Goal: Task Accomplishment & Management: Use online tool/utility

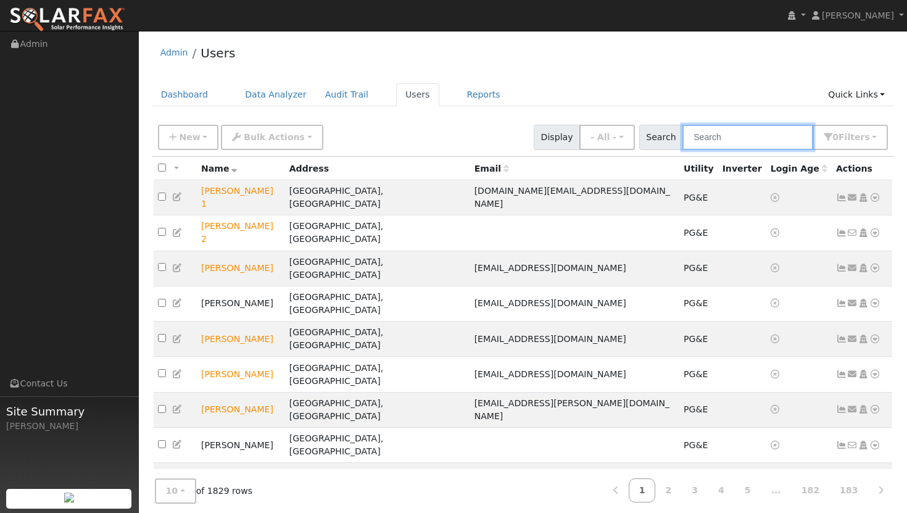
click at [751, 141] on input "text" at bounding box center [747, 137] width 131 height 25
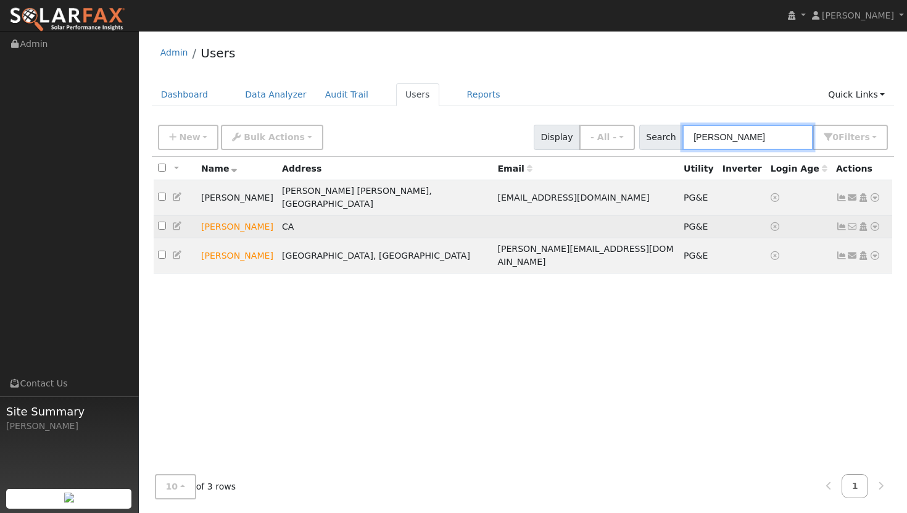
type input "gary g"
click at [238, 216] on td "[PERSON_NAME]" at bounding box center [237, 226] width 81 height 23
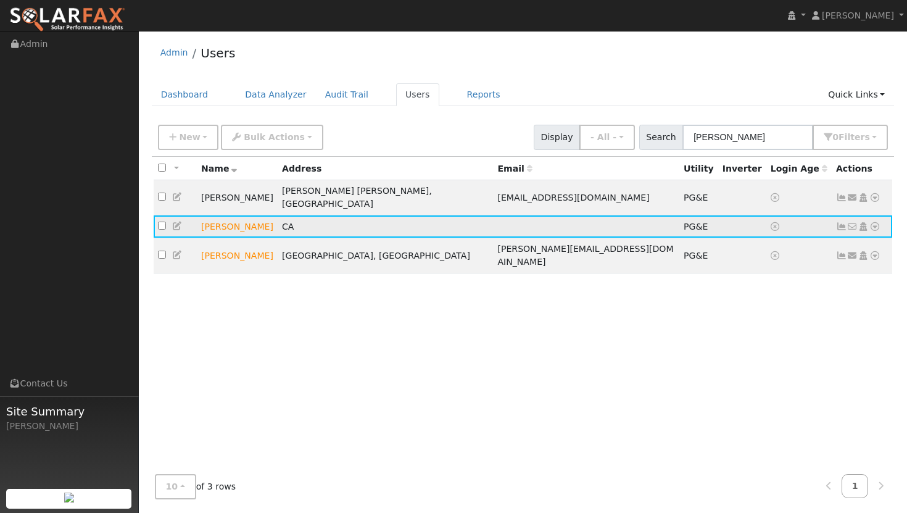
click at [873, 222] on icon at bounding box center [874, 226] width 11 height 9
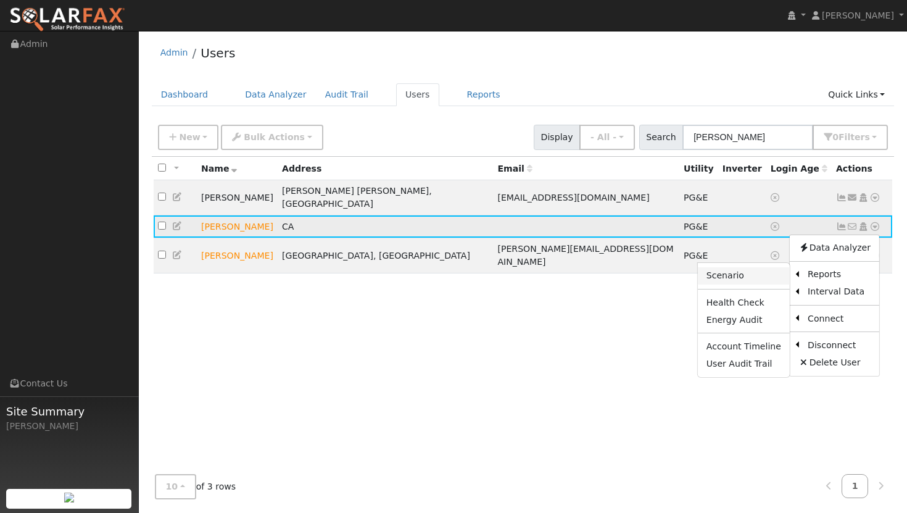
click at [732, 270] on link "Scenario" at bounding box center [744, 275] width 92 height 17
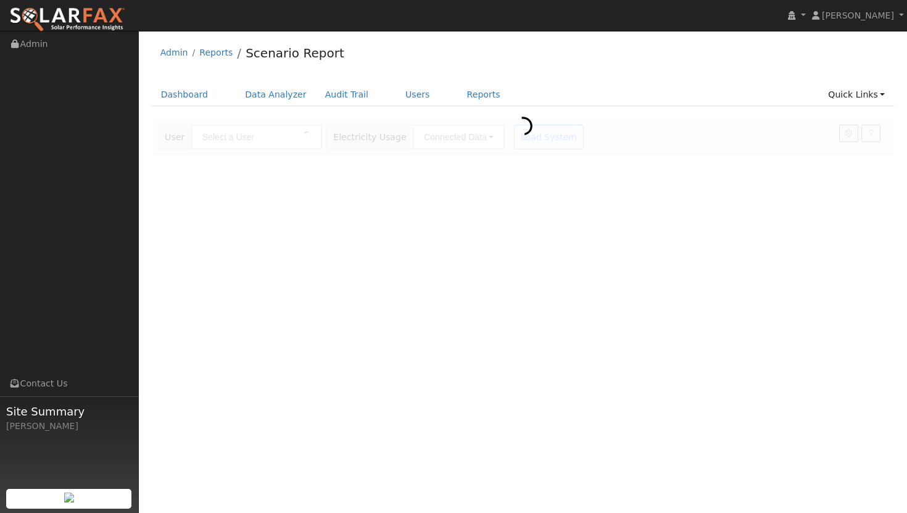
type input "Gary Glass"
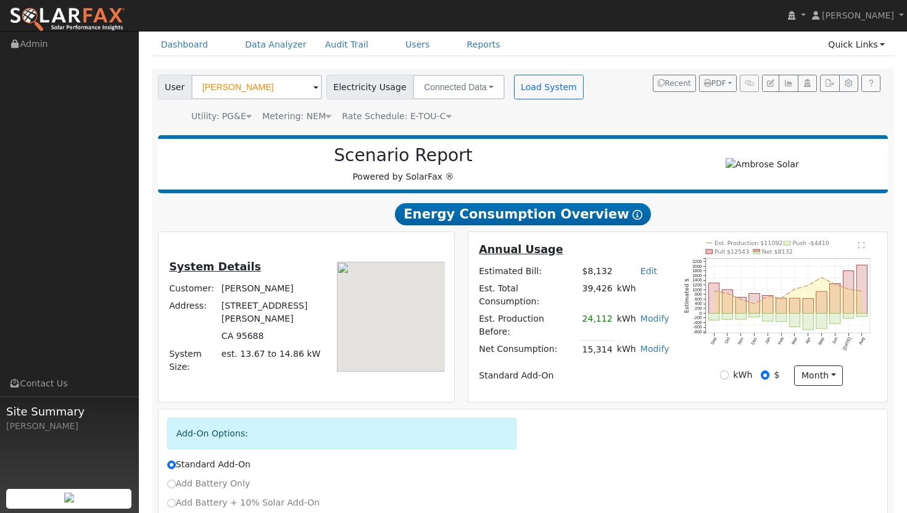
scroll to position [145, 0]
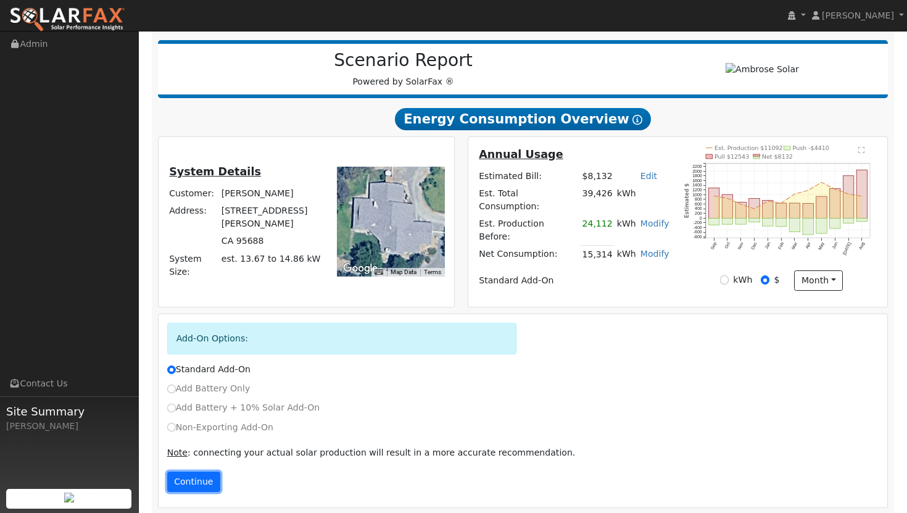
click at [192, 474] on button "Continue" at bounding box center [193, 481] width 53 height 21
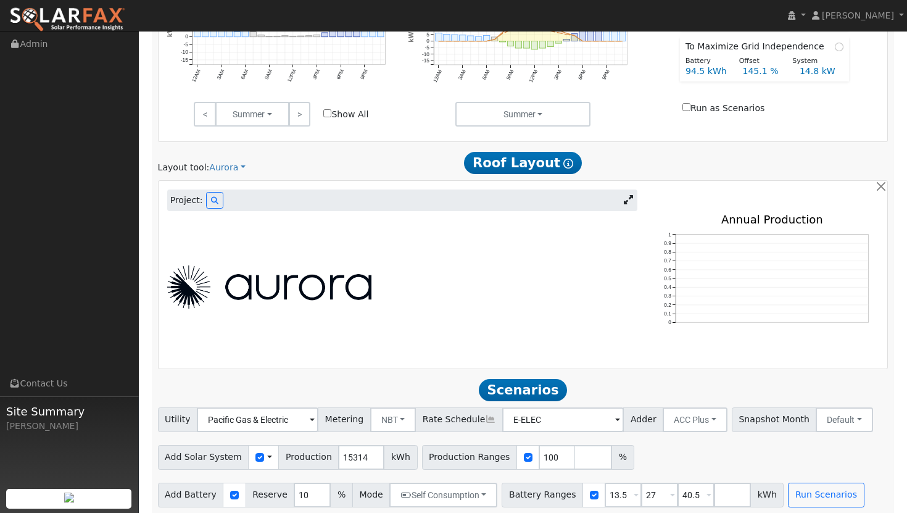
scroll to position [677, 0]
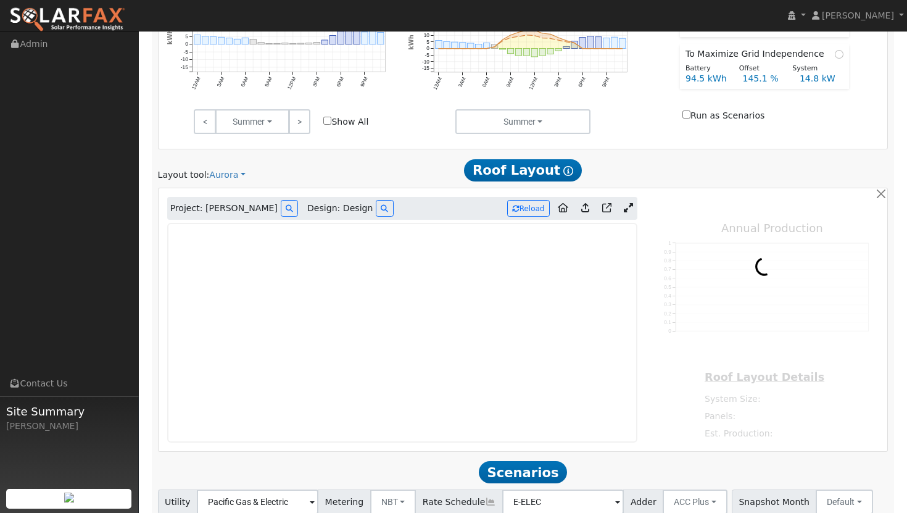
click at [628, 203] on icon at bounding box center [628, 207] width 9 height 9
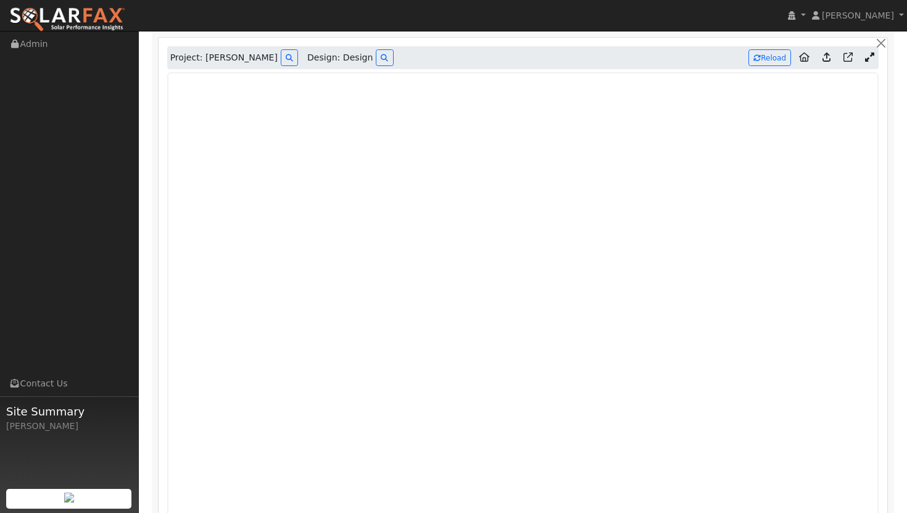
scroll to position [828, 0]
click at [381, 54] on icon at bounding box center [384, 57] width 7 height 7
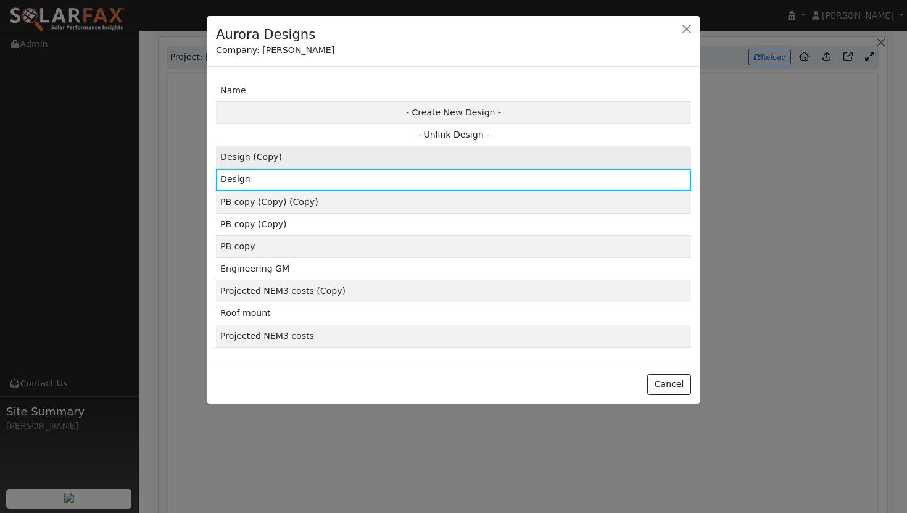
click at [334, 159] on td "Design (Copy)" at bounding box center [453, 157] width 475 height 22
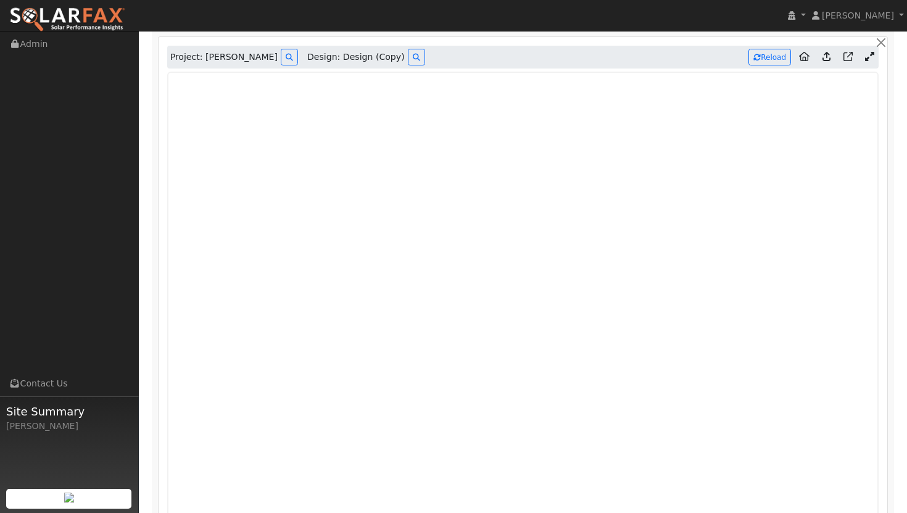
type input "34746"
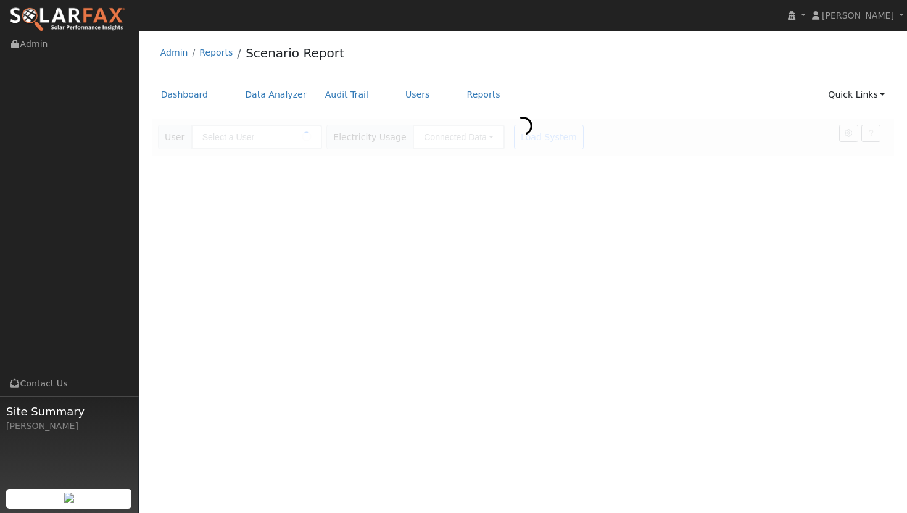
type input "[PERSON_NAME]"
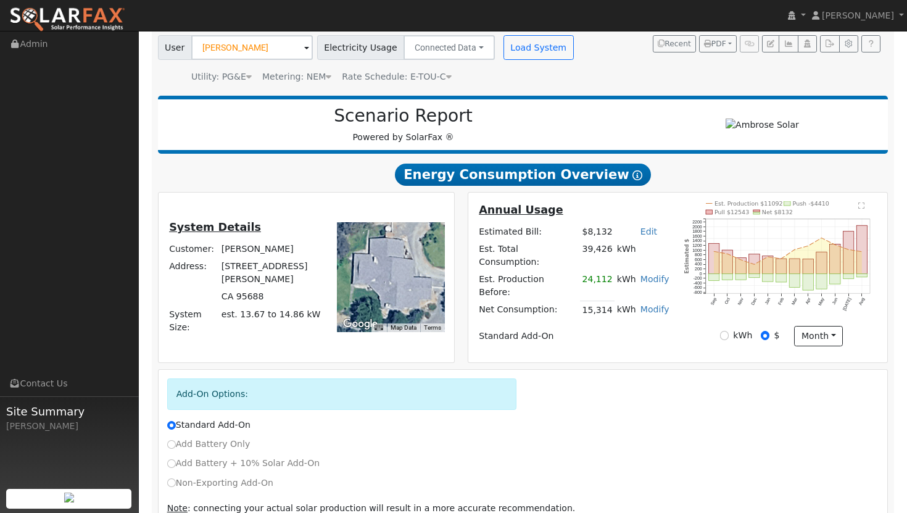
scroll to position [145, 0]
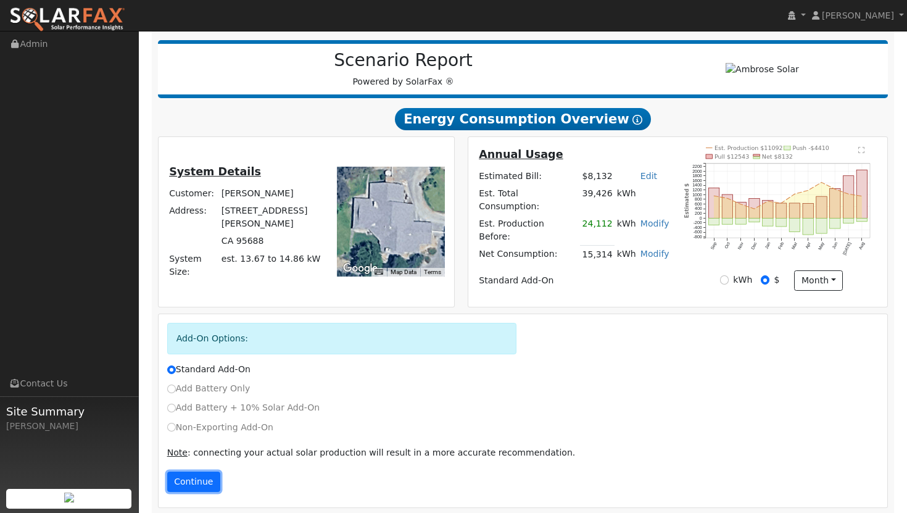
click at [201, 473] on button "Continue" at bounding box center [193, 481] width 53 height 21
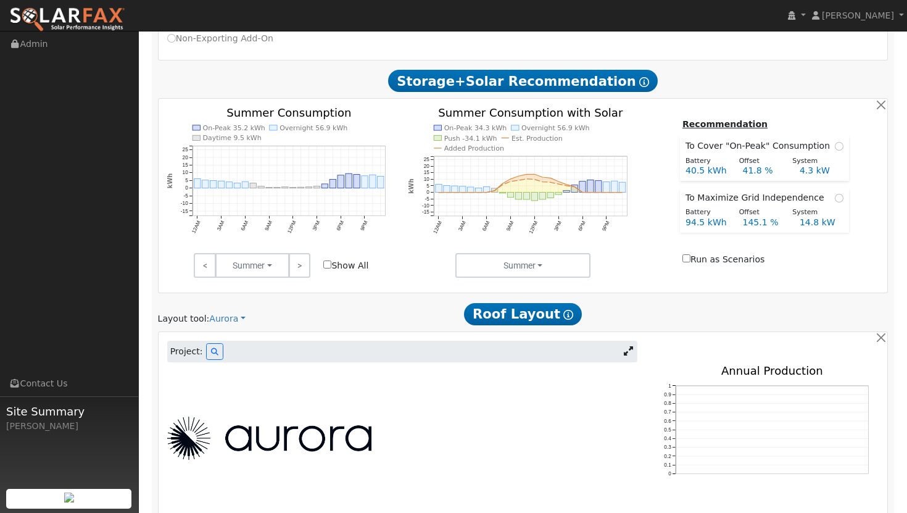
scroll to position [534, 0]
click at [628, 345] on icon at bounding box center [628, 349] width 9 height 9
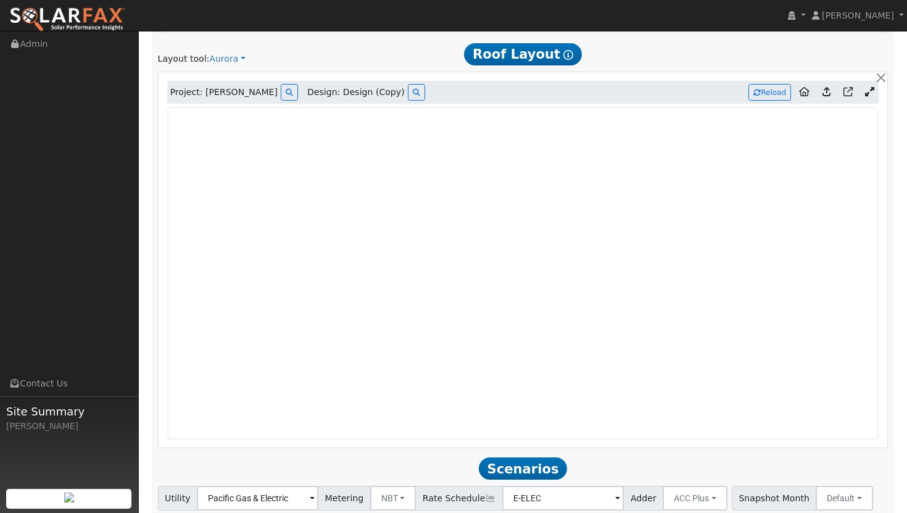
scroll to position [794, 0]
type input "34746"
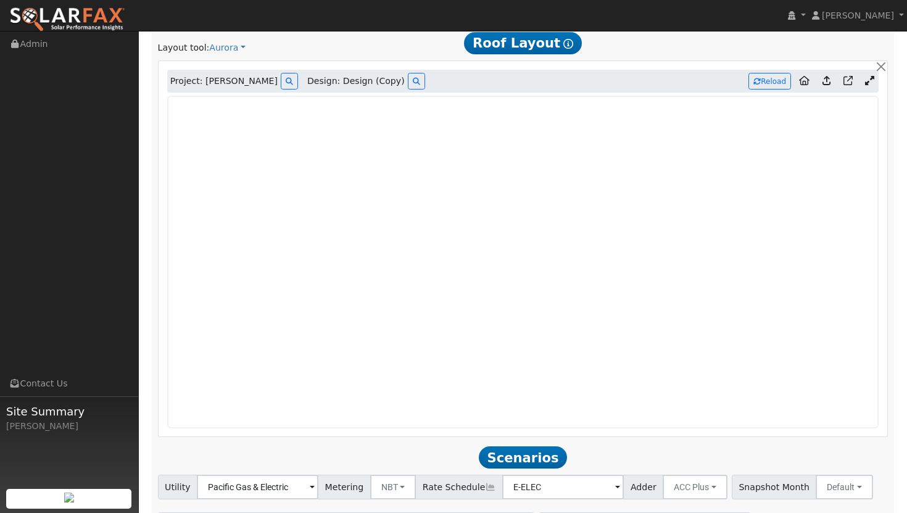
scroll to position [807, 0]
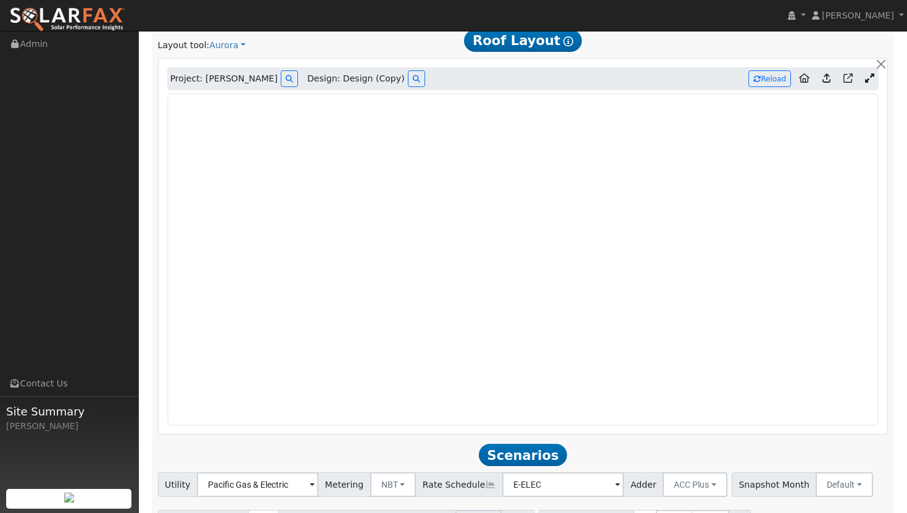
click at [828, 73] on icon at bounding box center [826, 77] width 8 height 9
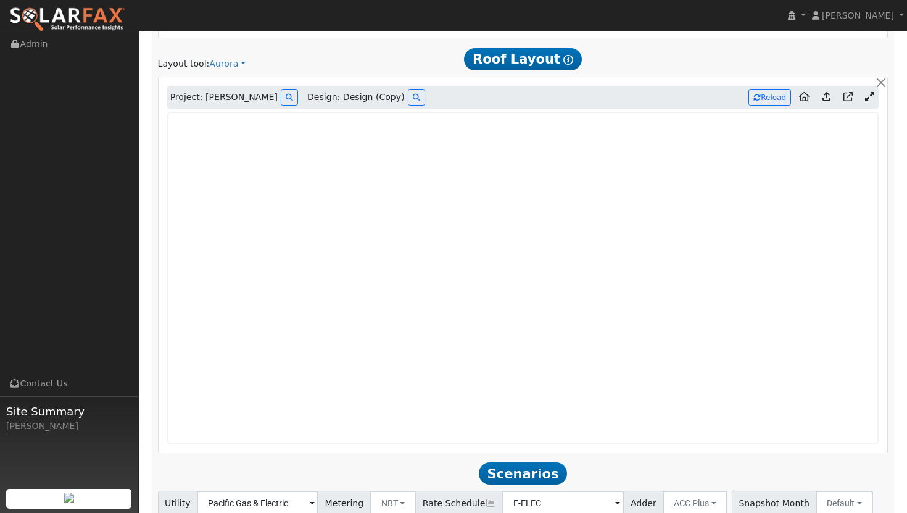
click at [826, 92] on icon at bounding box center [826, 96] width 8 height 9
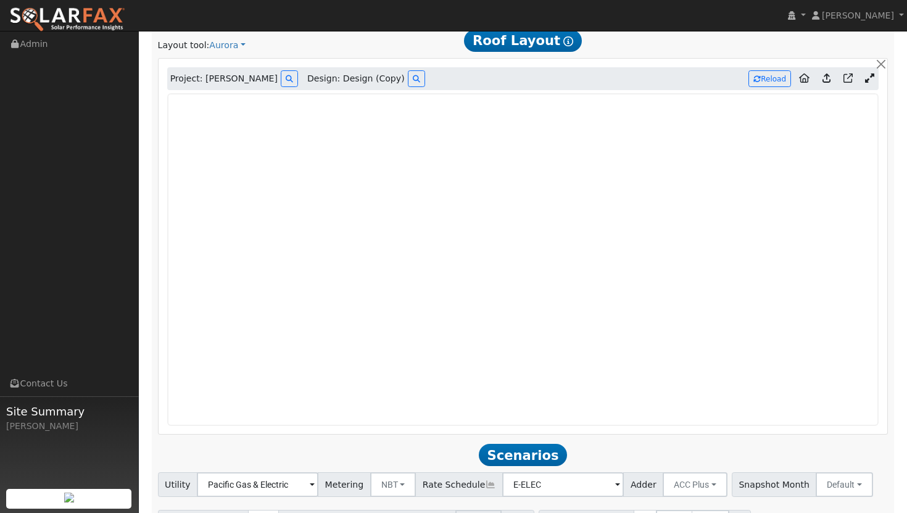
click at [826, 73] on icon at bounding box center [826, 77] width 8 height 9
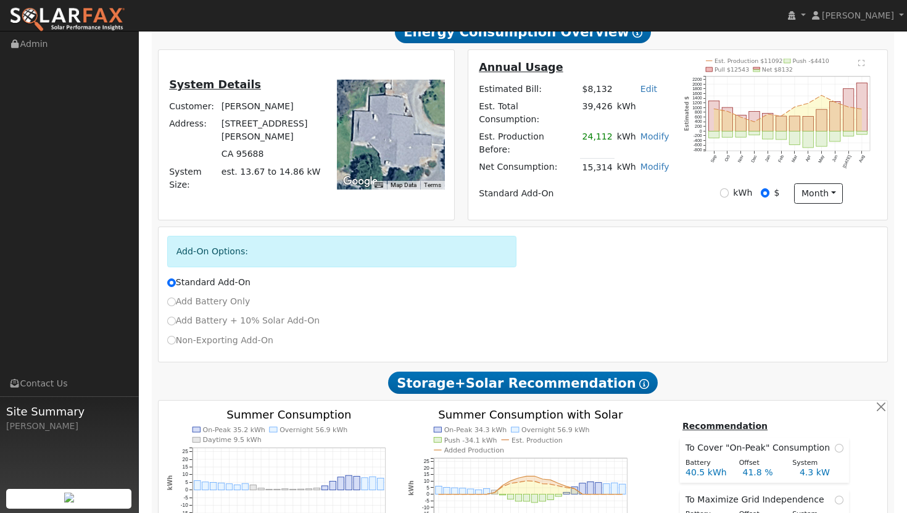
scroll to position [215, 0]
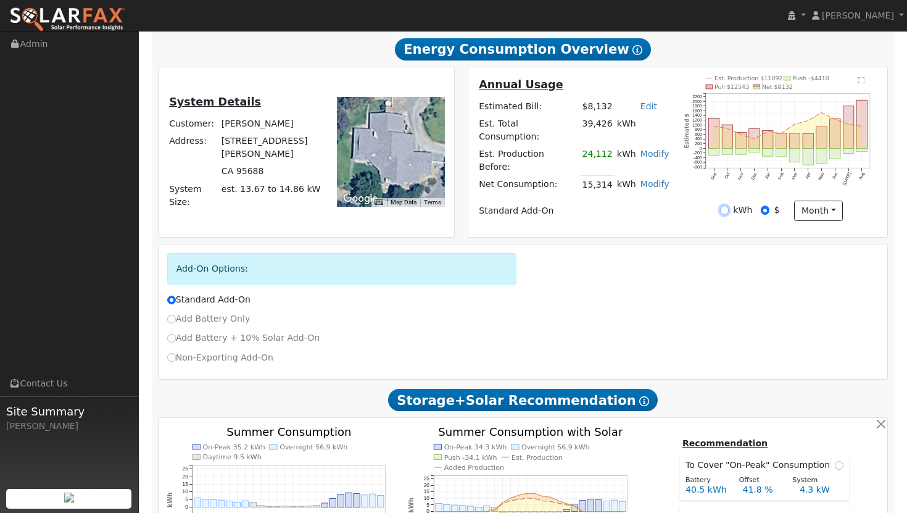
click at [726, 211] on input "kWh" at bounding box center [724, 209] width 9 height 9
radio input "true"
radio input "false"
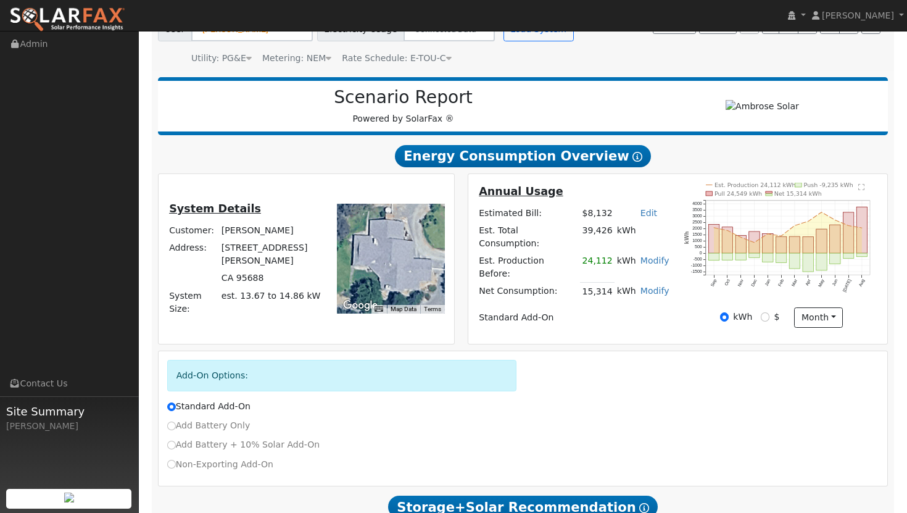
scroll to position [88, 0]
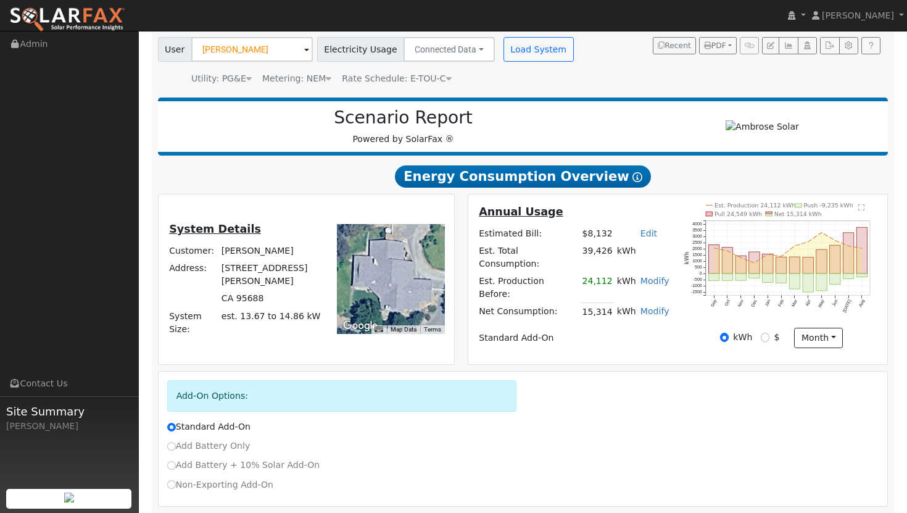
click at [799, 205] on rect at bounding box center [798, 205] width 7 height 4
click at [723, 205] on text "Est. Production 24,112 kWh" at bounding box center [754, 205] width 81 height 7
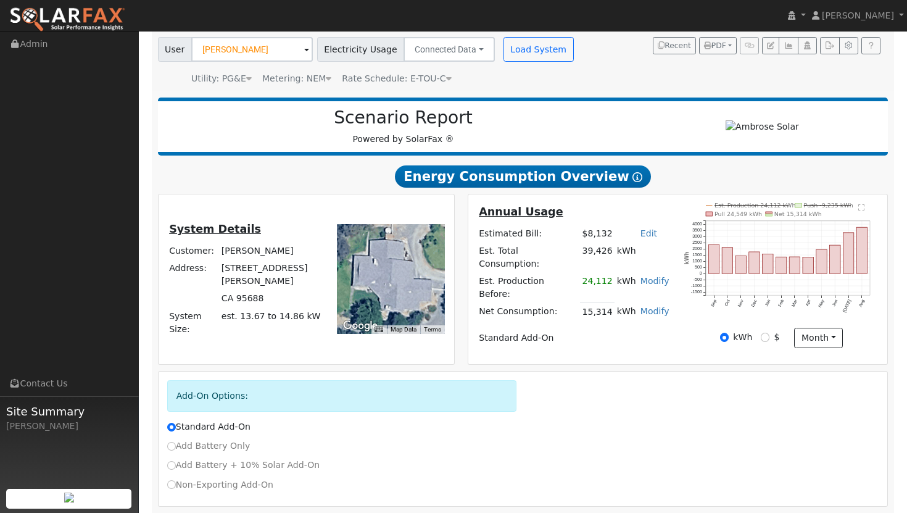
click at [715, 212] on text "Pull 24,549 kWh" at bounding box center [737, 213] width 47 height 7
click at [735, 215] on text "Pull 24,549 kWh" at bounding box center [737, 213] width 47 height 7
click at [817, 336] on button "month" at bounding box center [818, 338] width 49 height 21
click at [822, 382] on link "Month" at bounding box center [837, 380] width 86 height 17
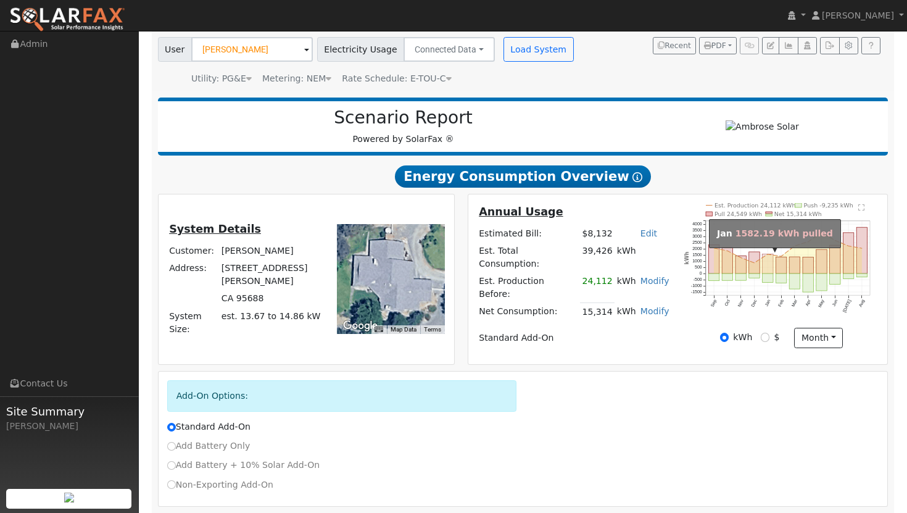
click at [767, 263] on rect "onclick=""" at bounding box center [767, 264] width 10 height 20
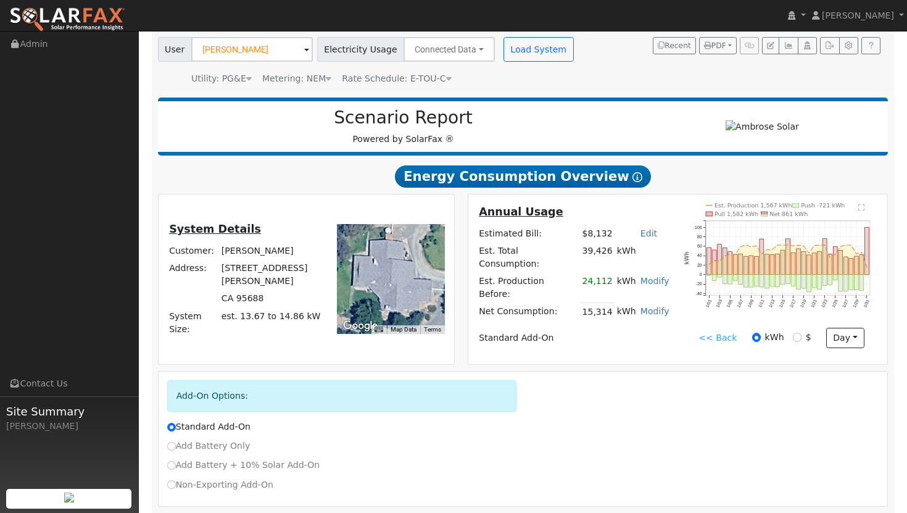
click at [728, 204] on text "Est. Production 1,567 kWh" at bounding box center [753, 205] width 78 height 7
click at [801, 205] on text "Push -721 kWh" at bounding box center [823, 205] width 44 height 7
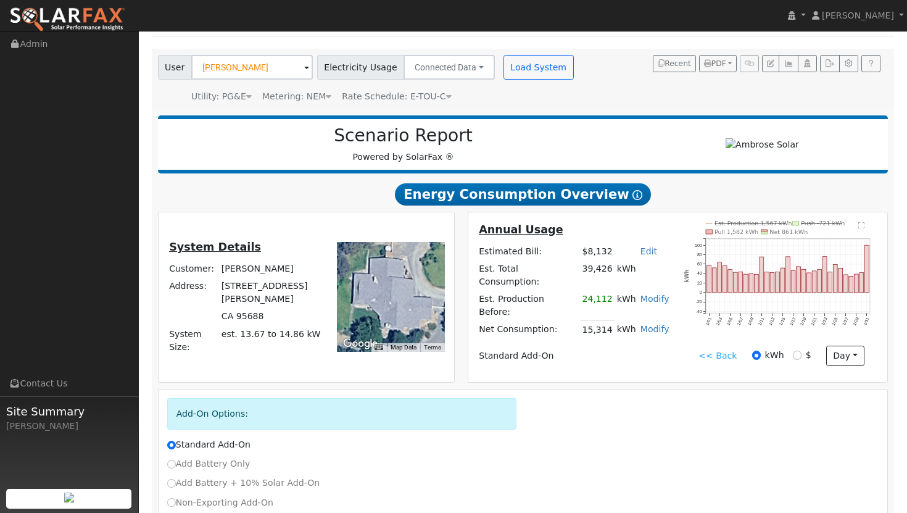
scroll to position [78, 0]
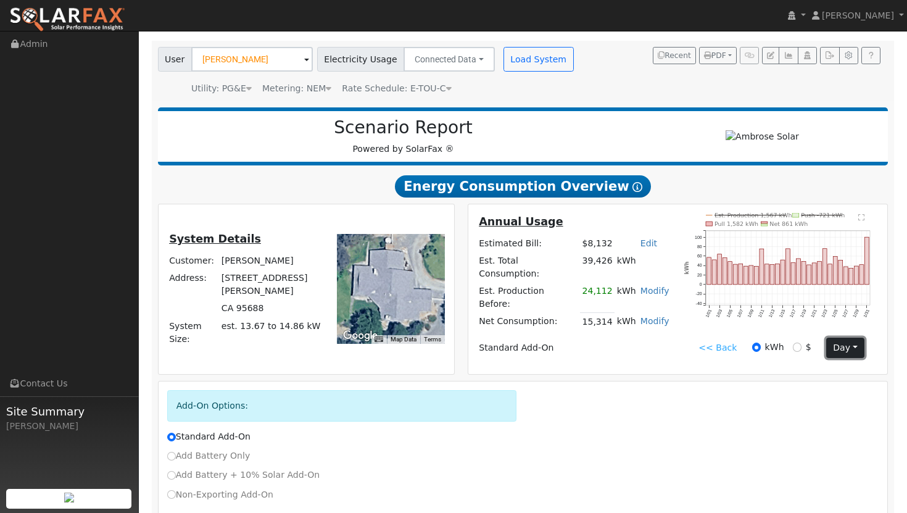
click at [841, 351] on button "day" at bounding box center [845, 347] width 38 height 21
click at [805, 410] on link "Month" at bounding box center [821, 407] width 86 height 17
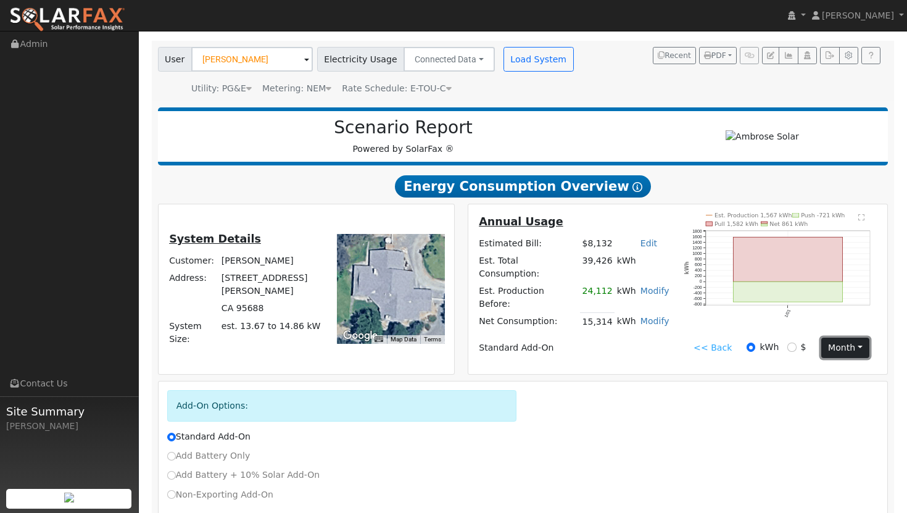
click at [840, 348] on button "month" at bounding box center [845, 347] width 49 height 21
click at [721, 307] on icon "Est. Production 1,567 kWh Push -721 kWh Pull 1,582 kWh Net 861 kWh 1/01 -800 -6…" at bounding box center [781, 276] width 194 height 127
click at [723, 350] on link "<< Back" at bounding box center [712, 347] width 38 height 13
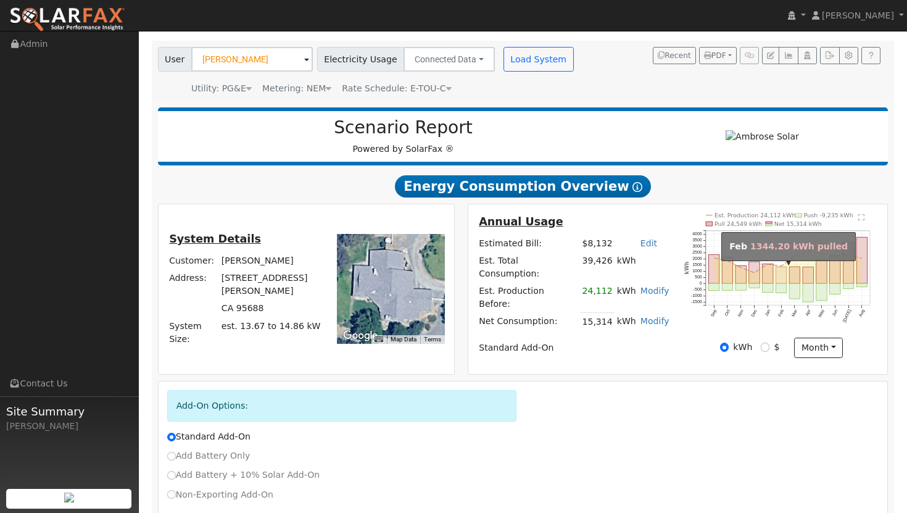
click at [780, 274] on rect "onclick=""" at bounding box center [781, 274] width 10 height 17
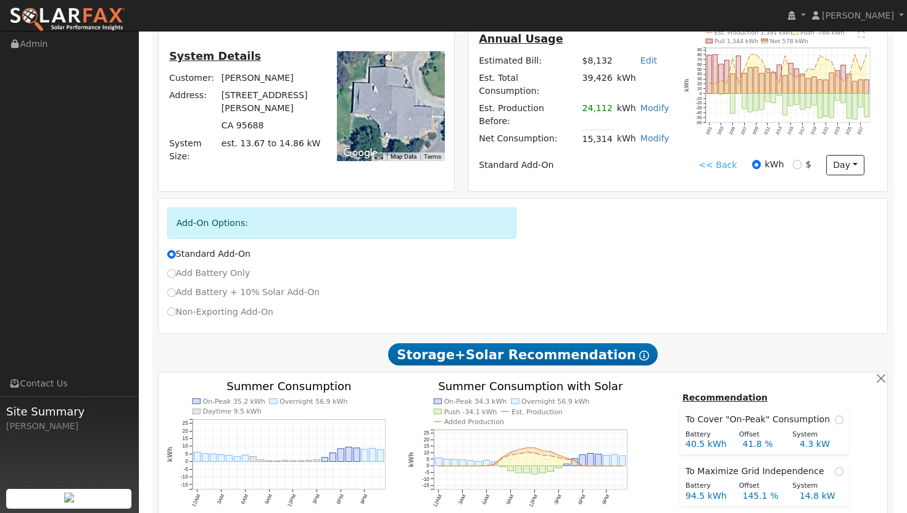
scroll to position [238, 0]
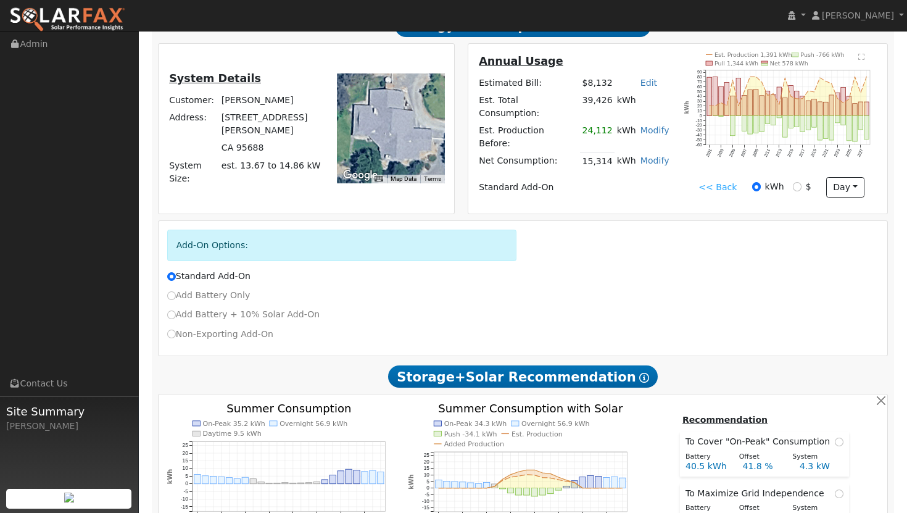
click at [719, 186] on link "<< Back" at bounding box center [717, 187] width 38 height 13
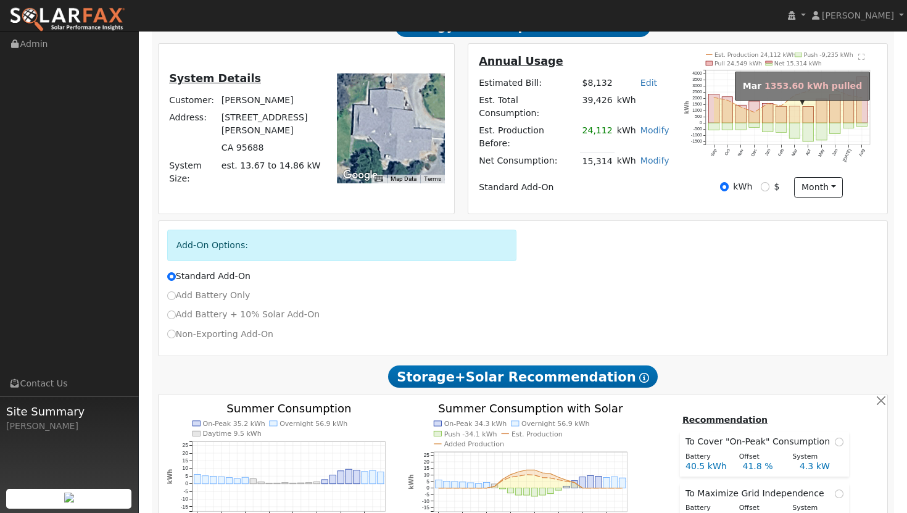
click at [793, 111] on rect "onclick=""" at bounding box center [794, 114] width 10 height 17
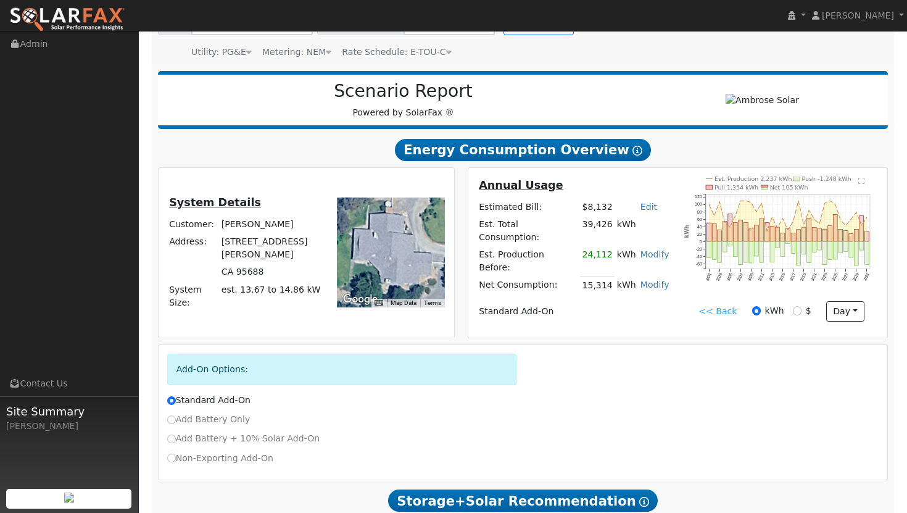
scroll to position [109, 0]
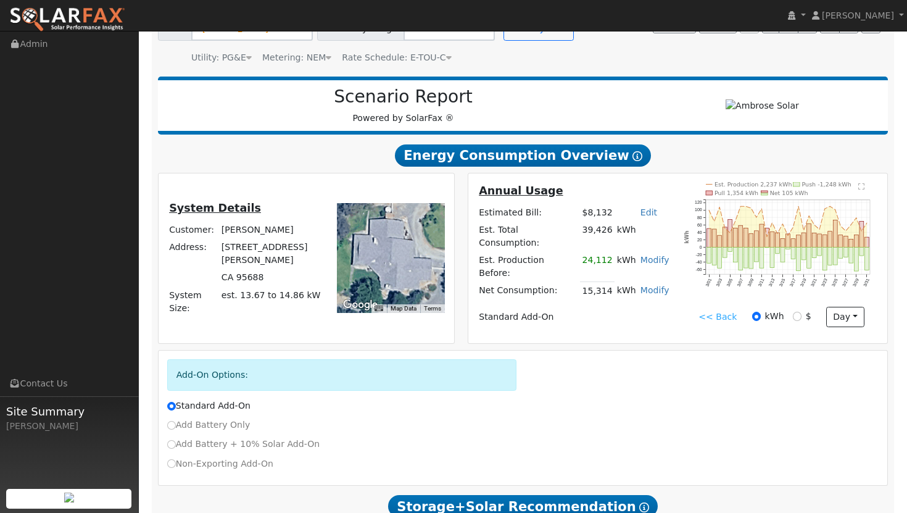
click at [719, 318] on link "<< Back" at bounding box center [717, 316] width 38 height 13
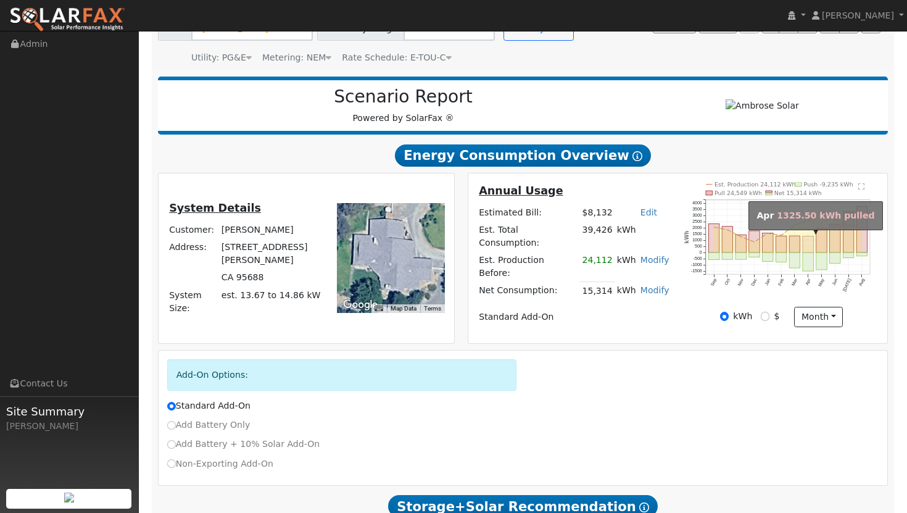
click at [807, 245] on rect "onclick=""" at bounding box center [807, 244] width 10 height 17
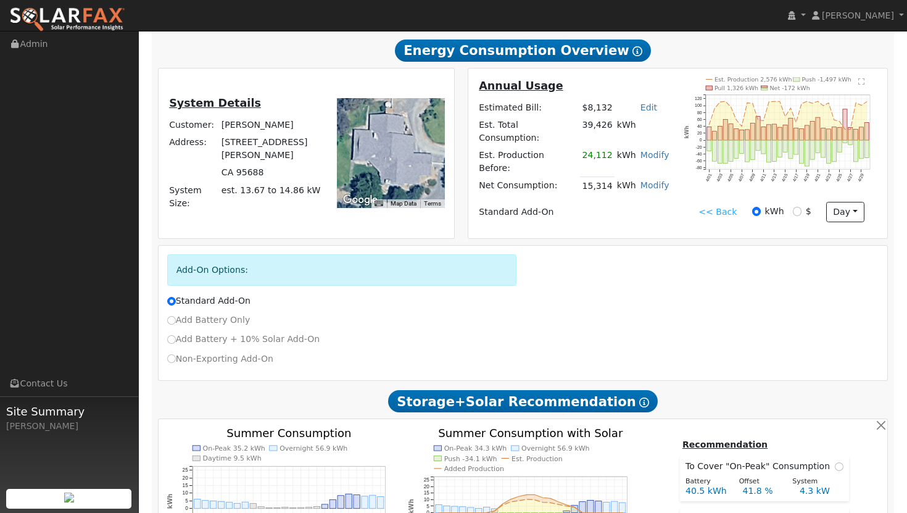
scroll to position [206, 0]
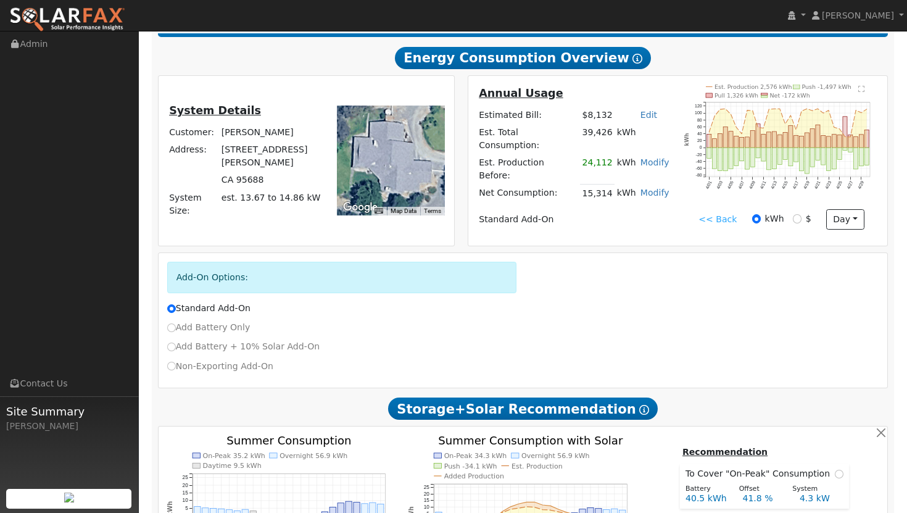
click at [724, 222] on link "<< Back" at bounding box center [717, 219] width 38 height 13
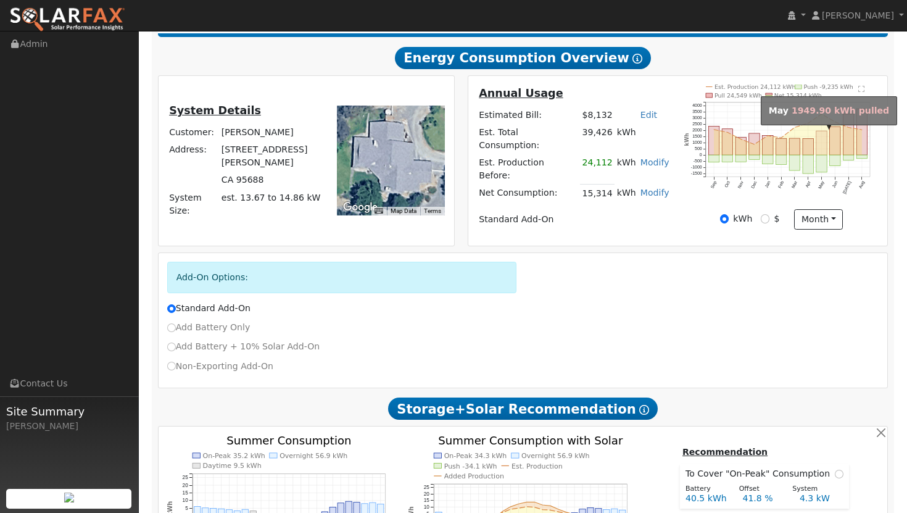
click at [820, 139] on rect "onclick=""" at bounding box center [821, 143] width 10 height 24
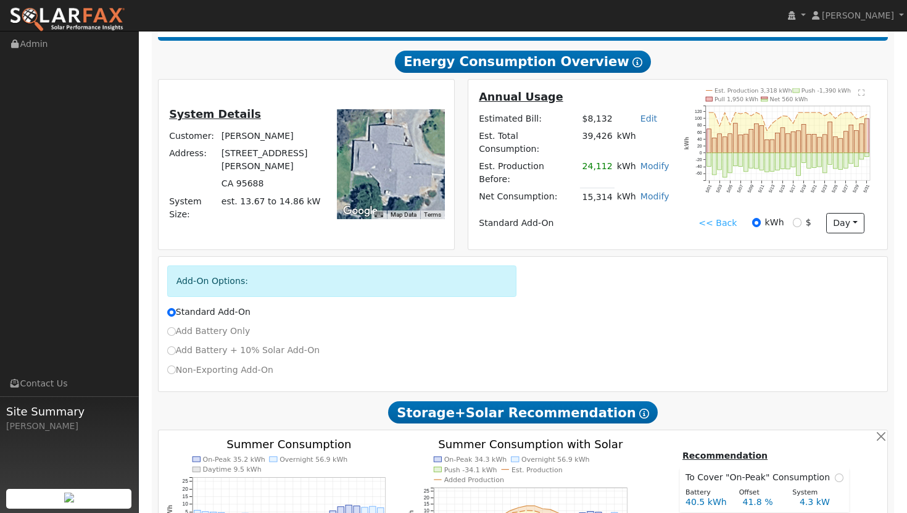
scroll to position [194, 0]
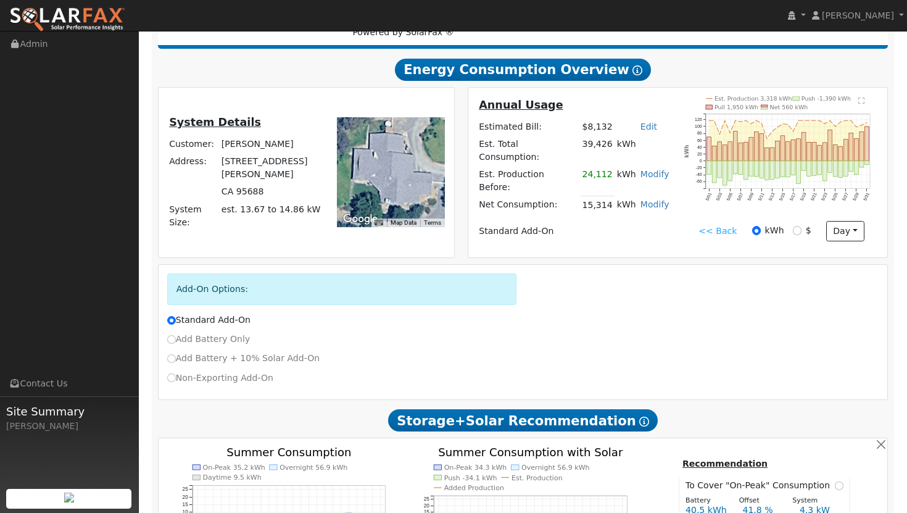
click at [723, 229] on link "<< Back" at bounding box center [717, 231] width 38 height 13
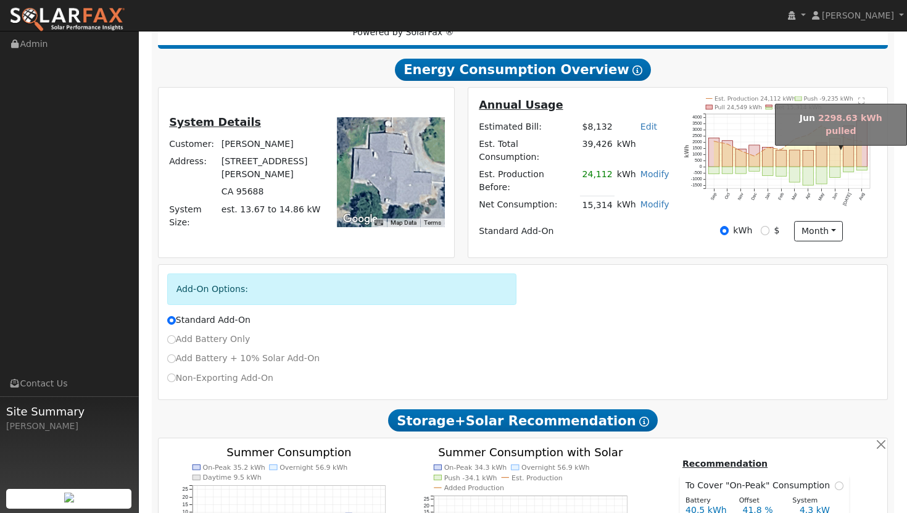
click at [836, 152] on rect "onclick=""" at bounding box center [835, 152] width 10 height 28
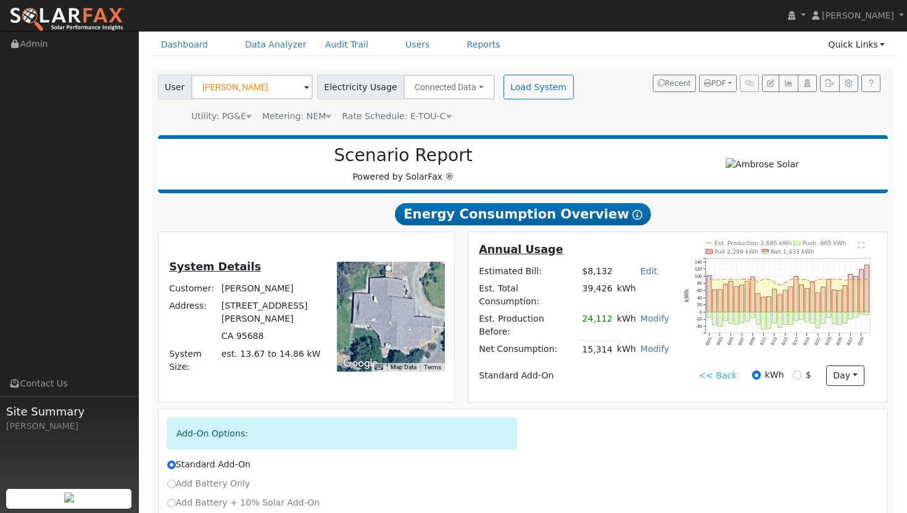
scroll to position [0, 0]
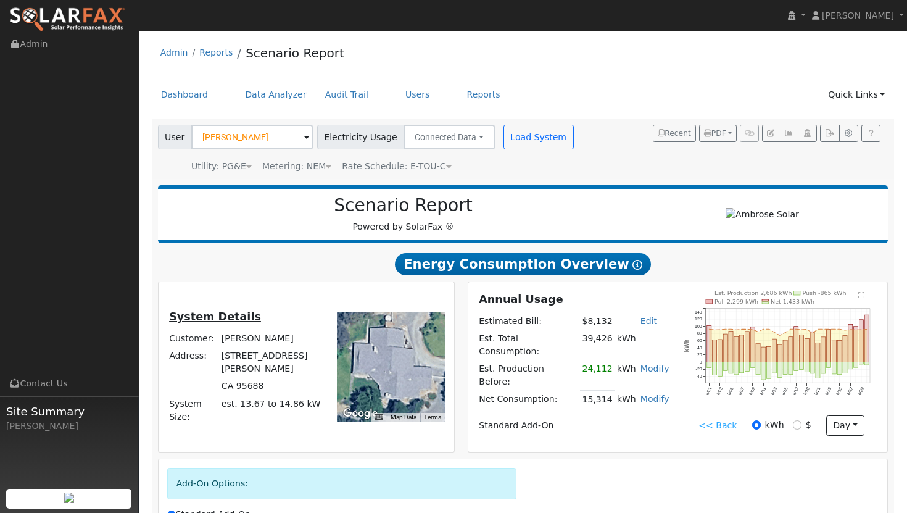
click at [727, 424] on link "<< Back" at bounding box center [717, 425] width 38 height 13
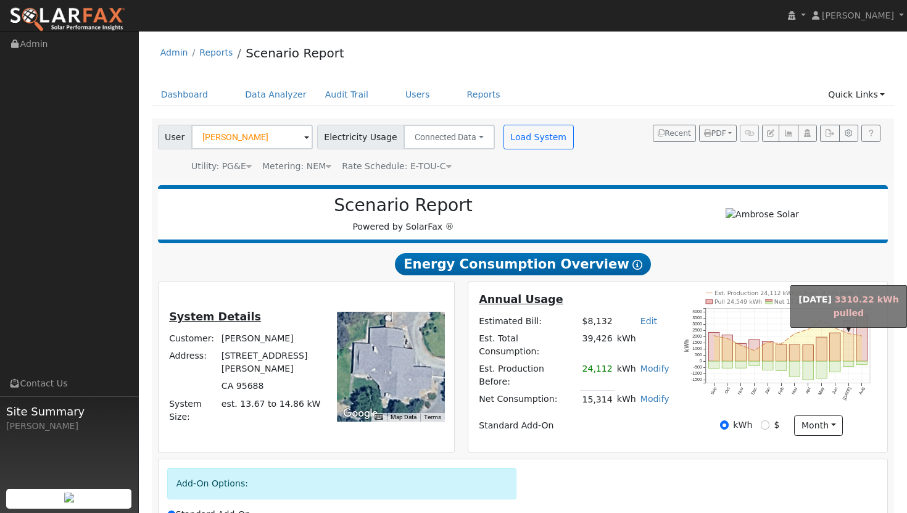
click at [848, 339] on rect "onclick=""" at bounding box center [848, 340] width 10 height 41
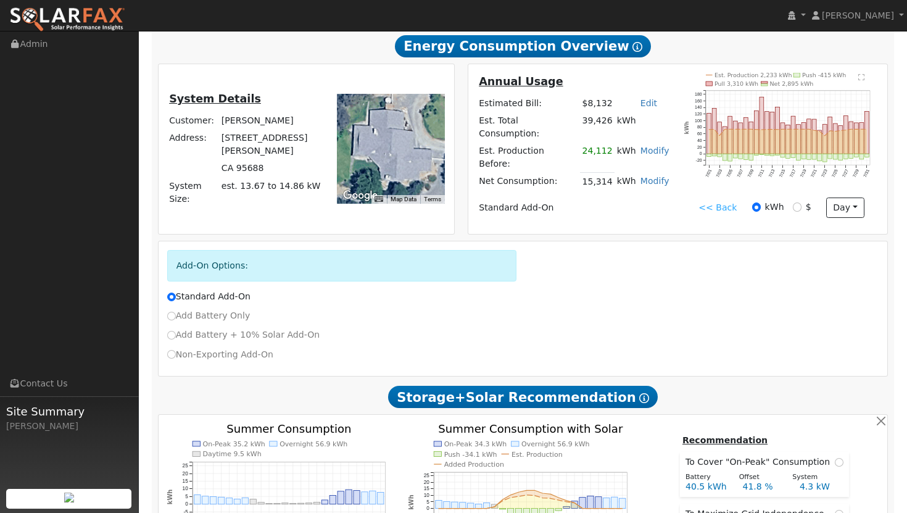
scroll to position [207, 0]
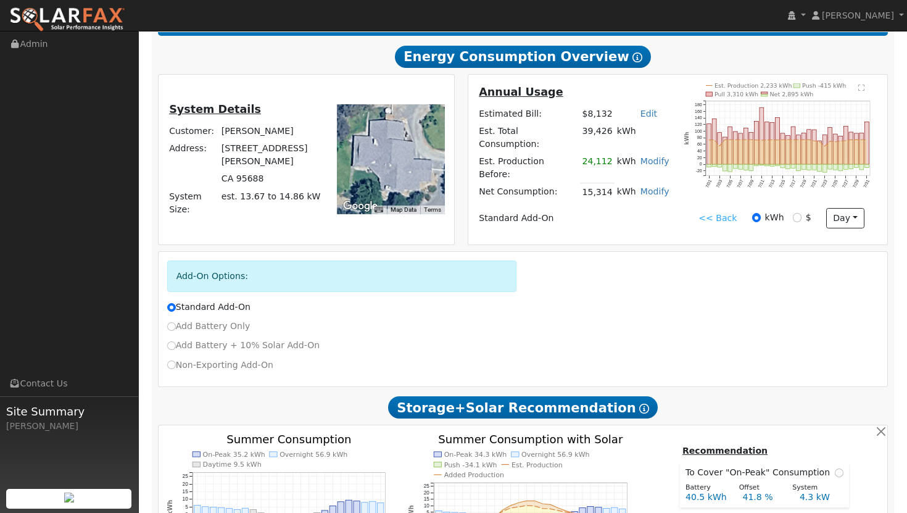
click at [719, 220] on link "<< Back" at bounding box center [717, 218] width 38 height 13
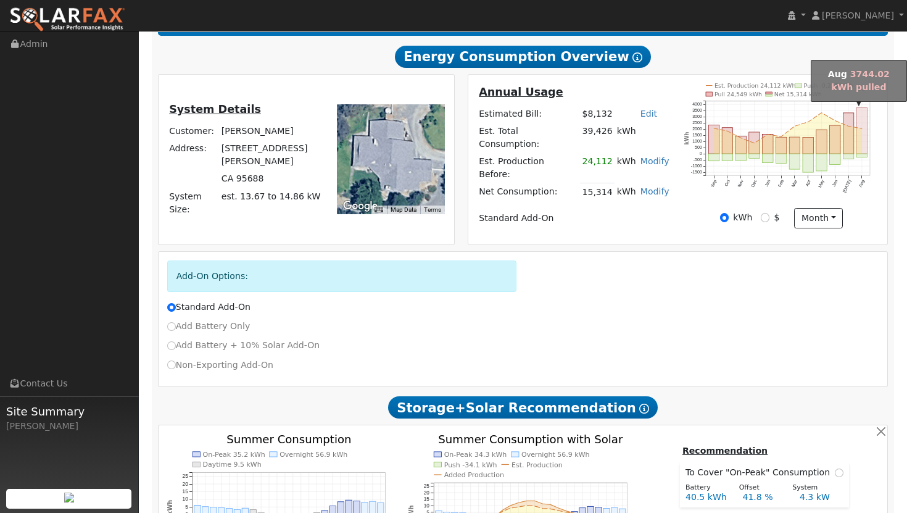
click at [863, 138] on rect "onclick=""" at bounding box center [862, 130] width 10 height 46
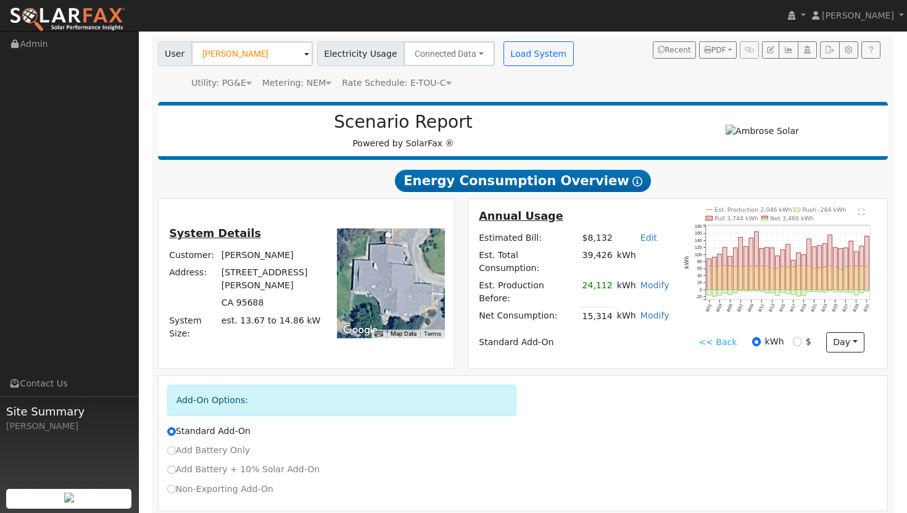
scroll to position [52, 0]
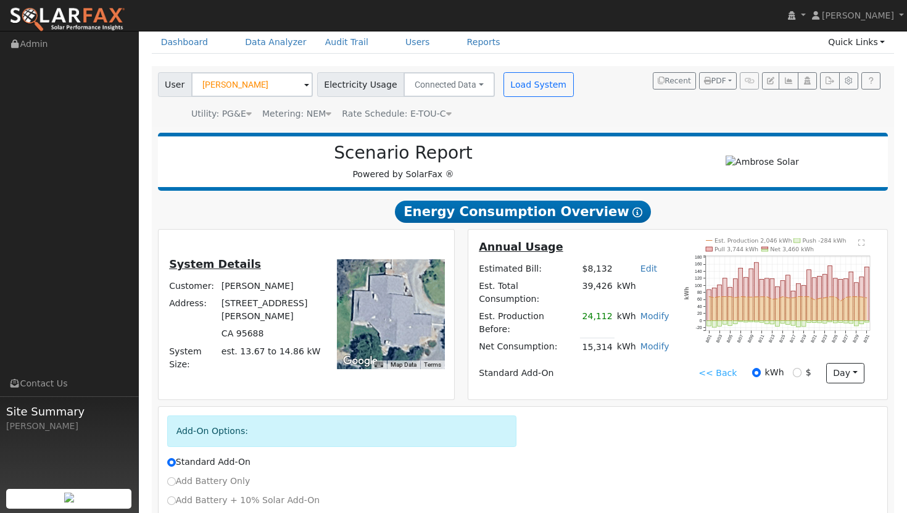
click at [724, 374] on link "<< Back" at bounding box center [717, 372] width 38 height 13
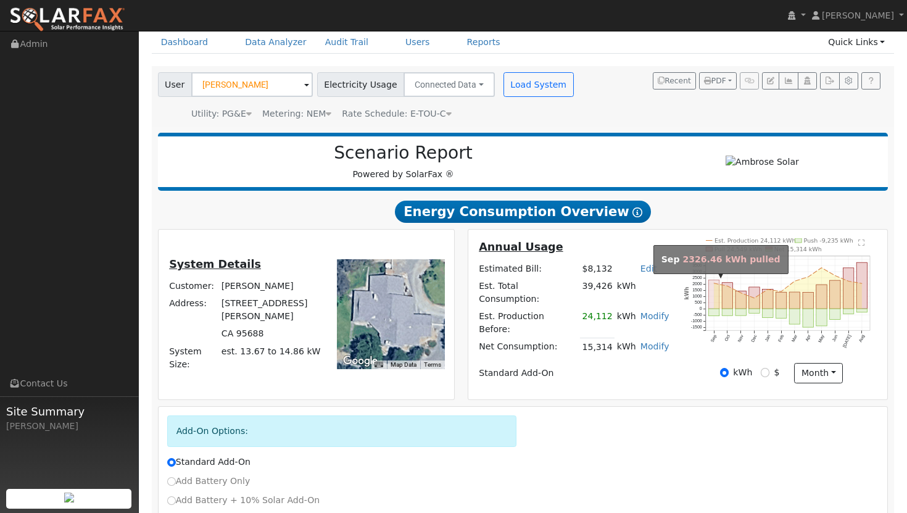
click at [711, 296] on rect "onclick=""" at bounding box center [713, 294] width 10 height 29
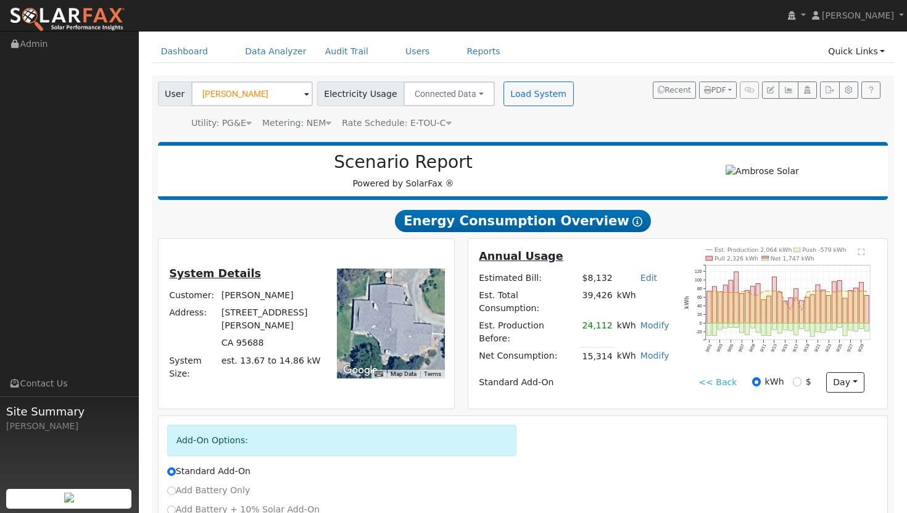
scroll to position [17, 0]
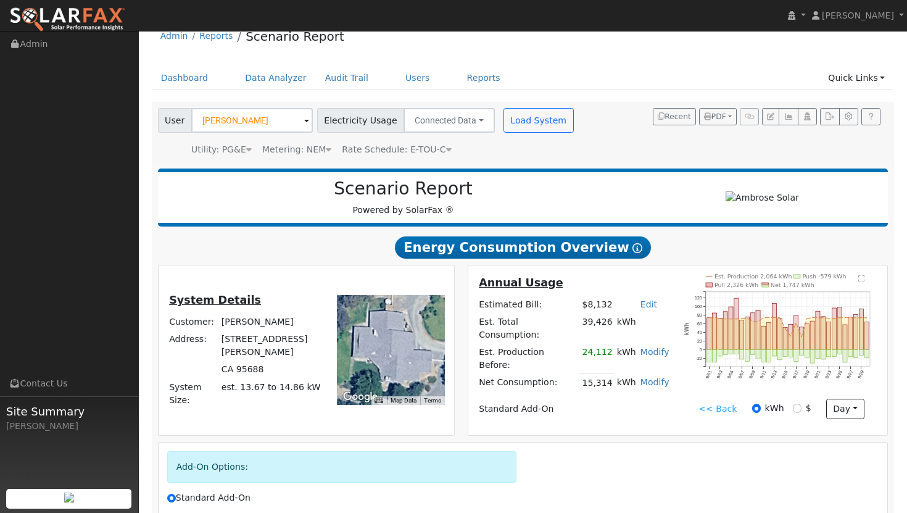
click at [723, 405] on link "<< Back" at bounding box center [717, 408] width 38 height 13
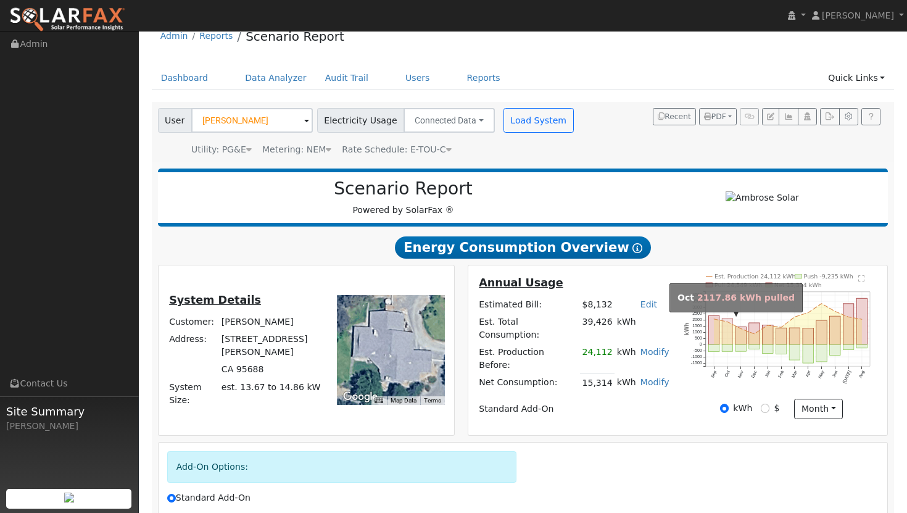
click at [725, 332] on rect "onclick=""" at bounding box center [727, 331] width 10 height 26
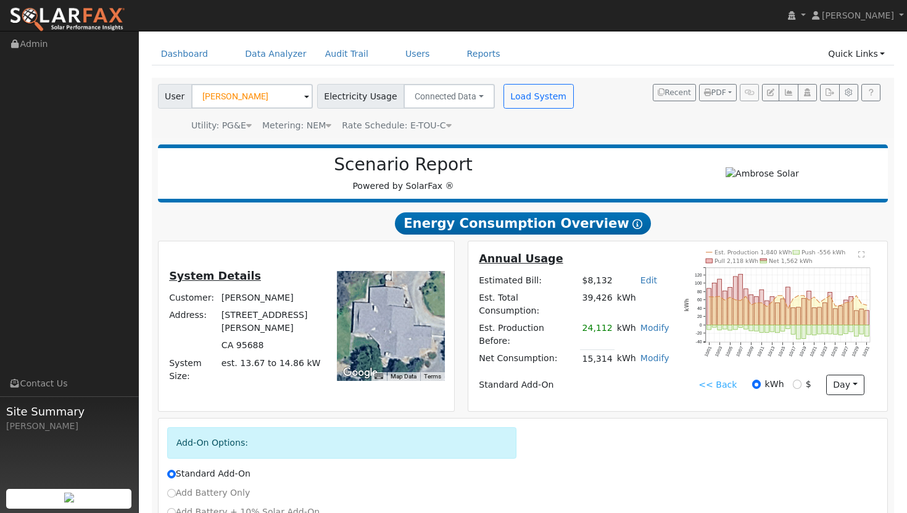
scroll to position [0, 0]
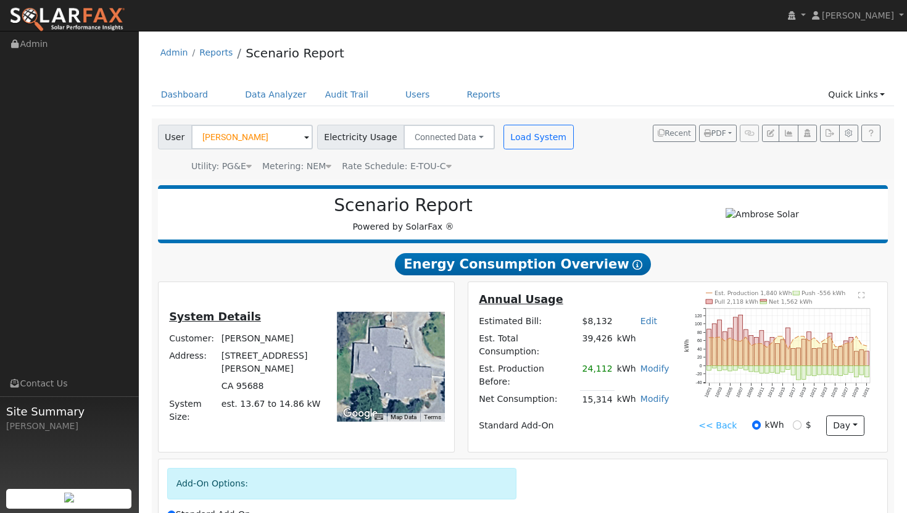
click at [722, 426] on link "<< Back" at bounding box center [717, 425] width 38 height 13
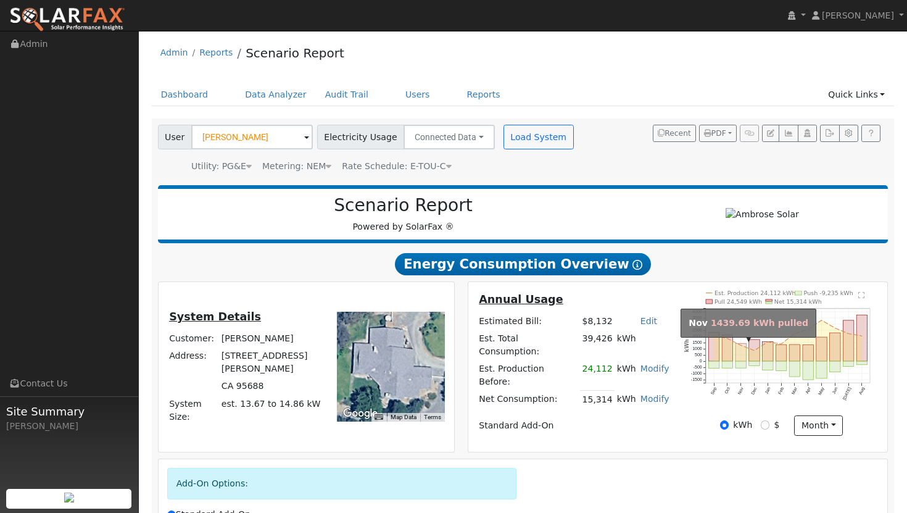
click at [742, 352] on rect "onclick=""" at bounding box center [740, 352] width 10 height 18
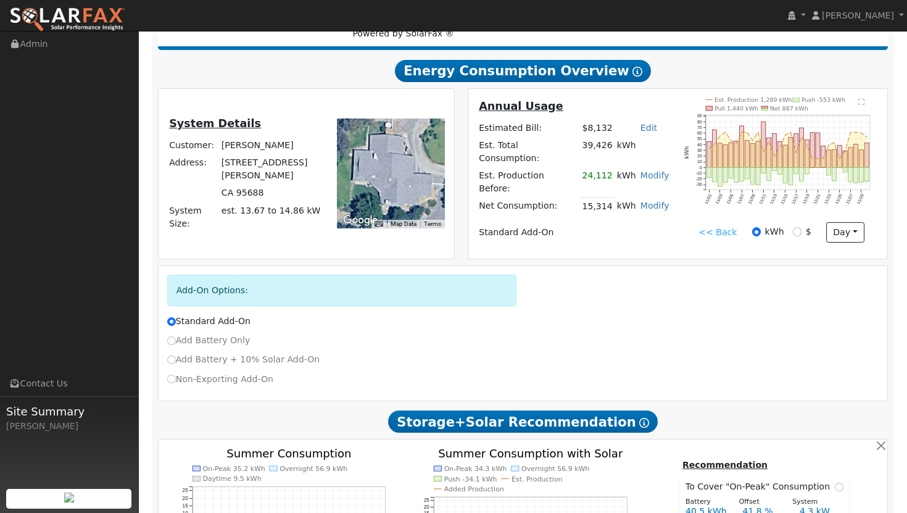
scroll to position [137, 0]
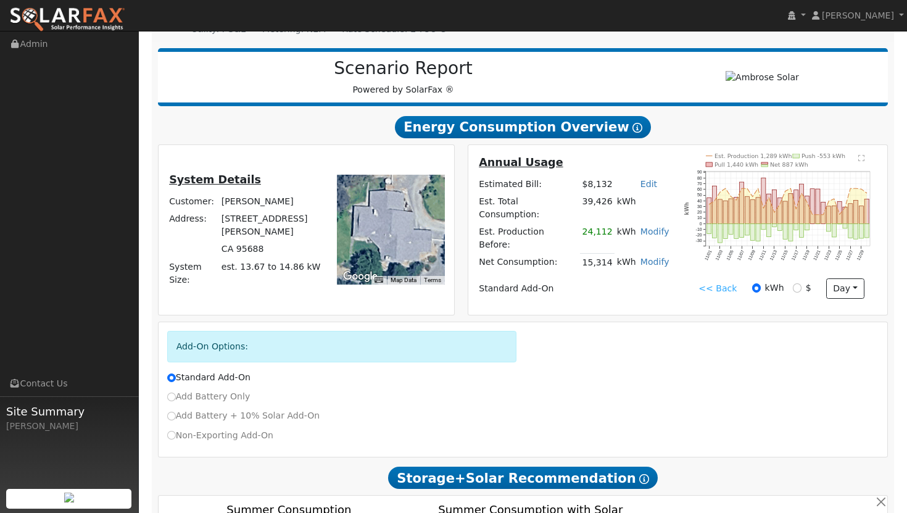
click at [719, 288] on link "<< Back" at bounding box center [717, 288] width 38 height 13
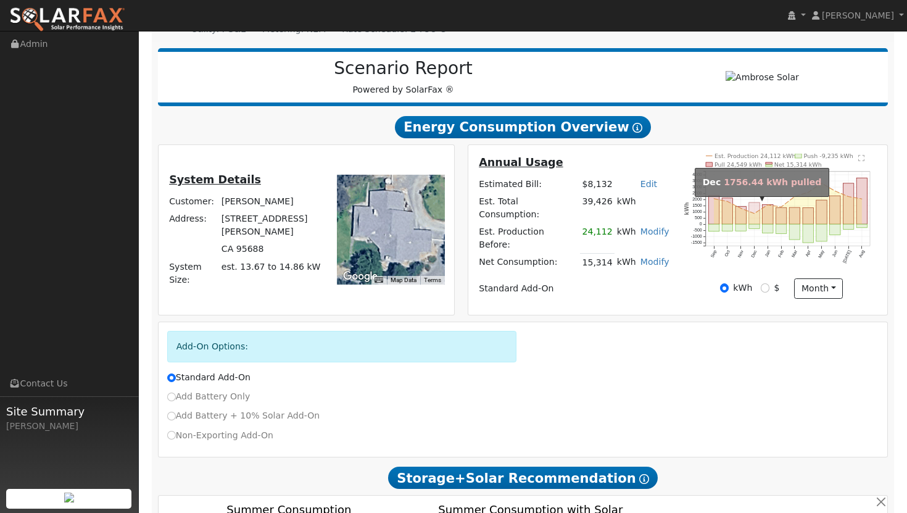
click at [755, 208] on rect "onclick=""" at bounding box center [754, 213] width 10 height 22
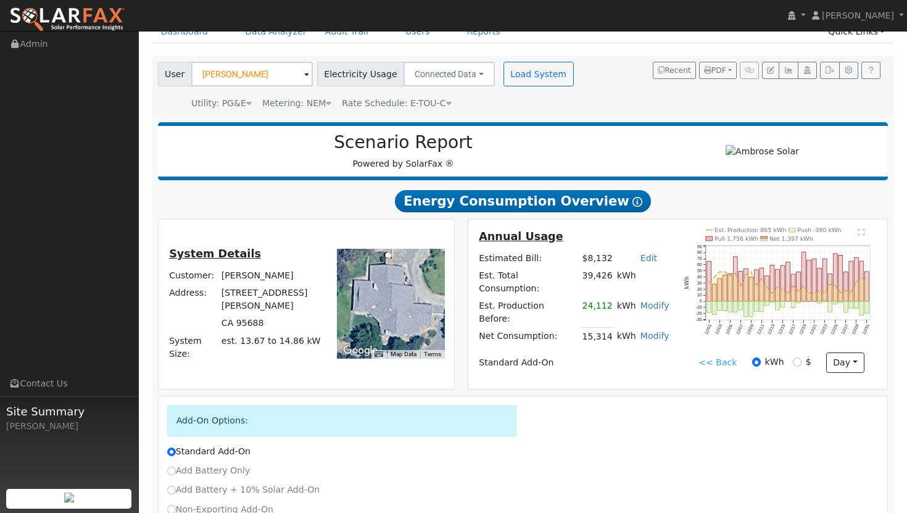
scroll to position [0, 0]
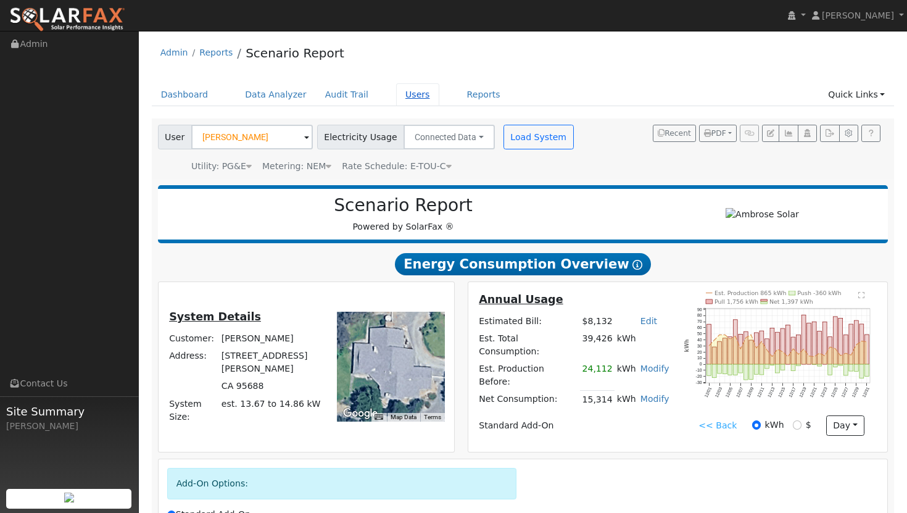
click at [402, 96] on link "Users" at bounding box center [417, 94] width 43 height 23
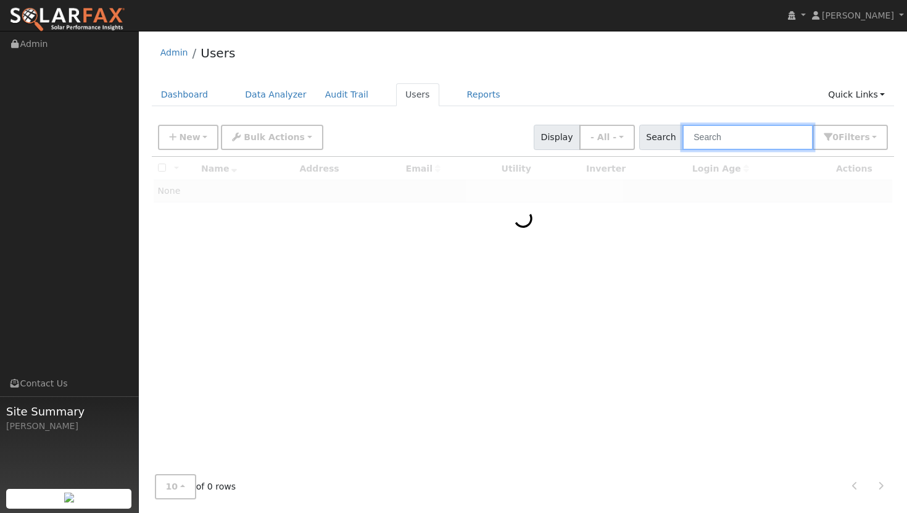
click at [723, 138] on input "text" at bounding box center [747, 137] width 131 height 25
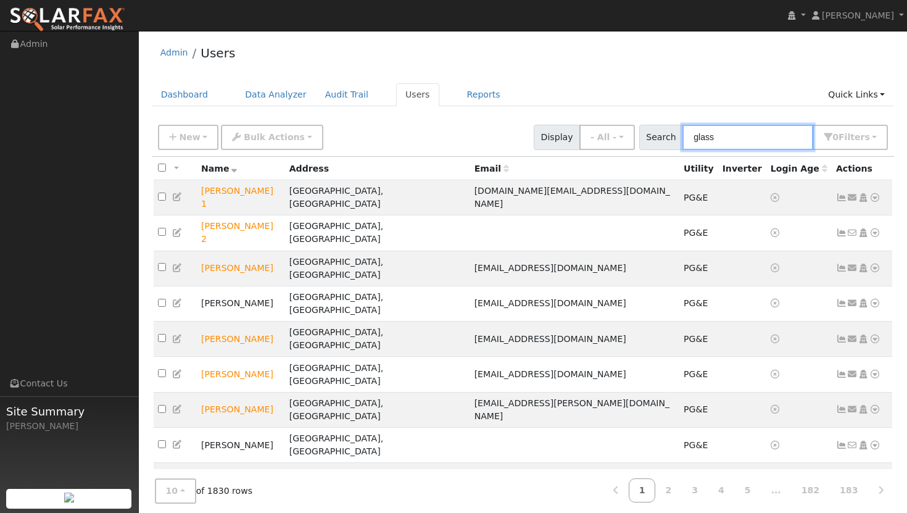
click at [743, 134] on input "glass" at bounding box center [747, 137] width 131 height 25
type input "glass"
click at [707, 141] on input "glass" at bounding box center [747, 137] width 131 height 25
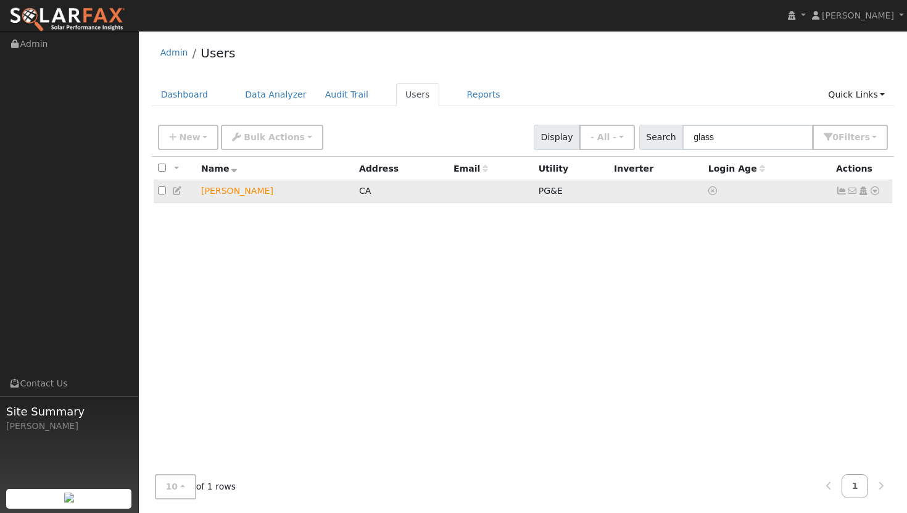
click at [179, 191] on icon at bounding box center [177, 190] width 11 height 9
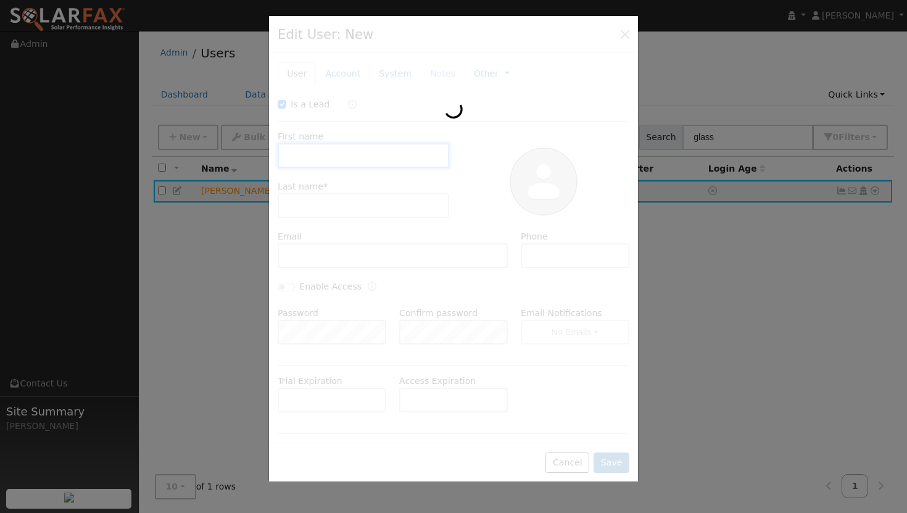
checkbox input "true"
type input "[PERSON_NAME]"
type input "Glass"
type input "7073731147"
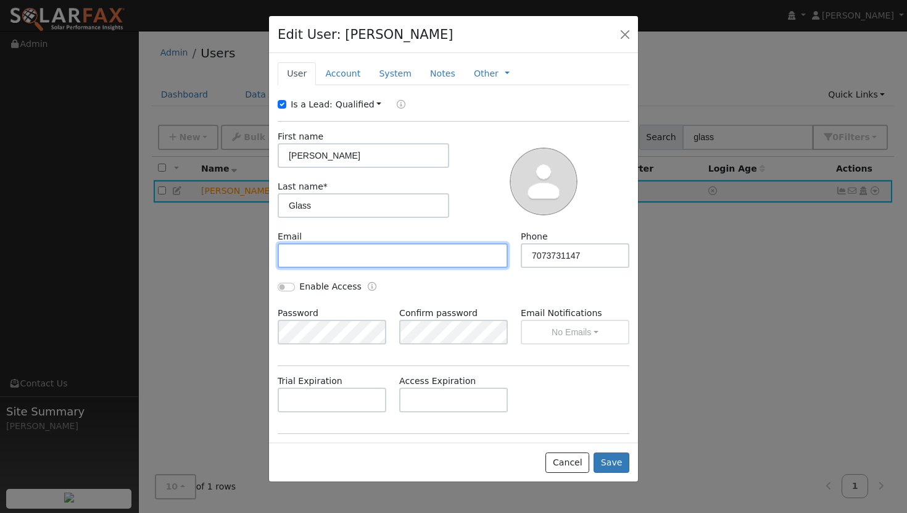
click at [370, 254] on input "text" at bounding box center [393, 255] width 230 height 25
paste input "gkglass@outlook.com"
type input "gkglass@outlook.com"
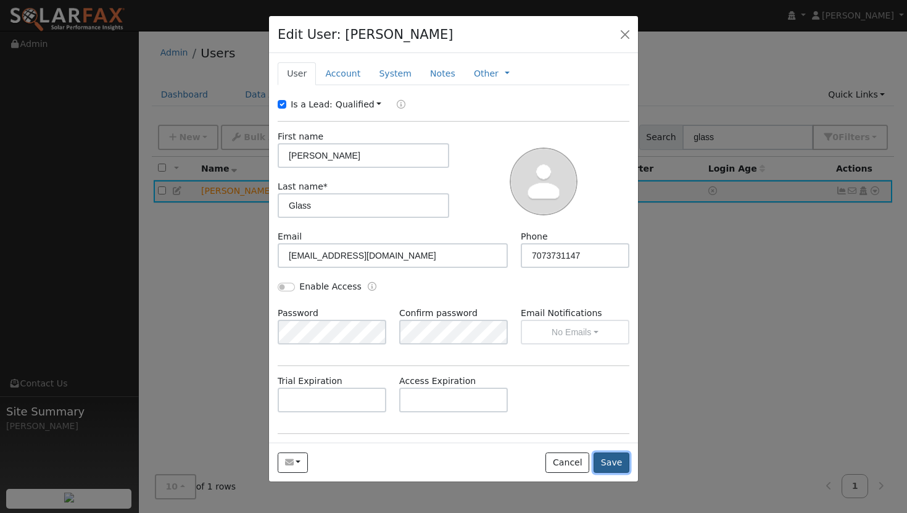
click at [609, 459] on button "Save" at bounding box center [611, 462] width 36 height 21
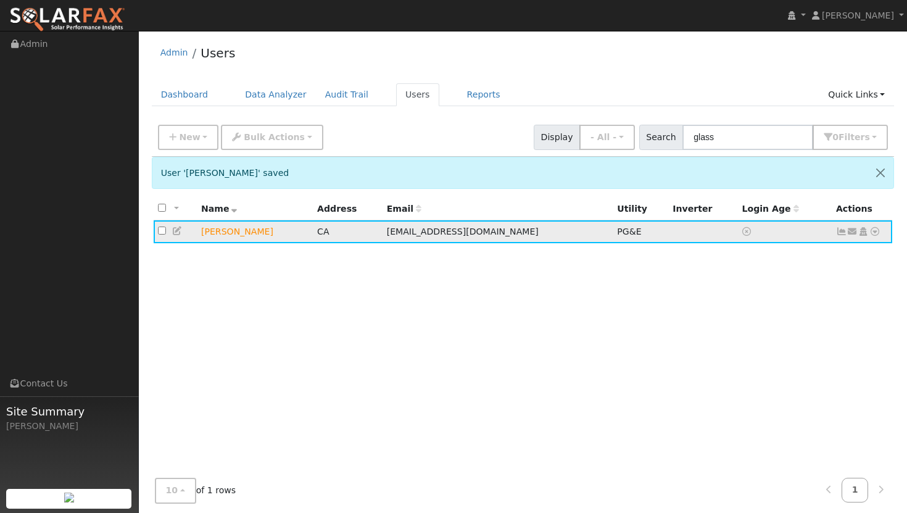
click at [878, 233] on icon at bounding box center [874, 231] width 11 height 9
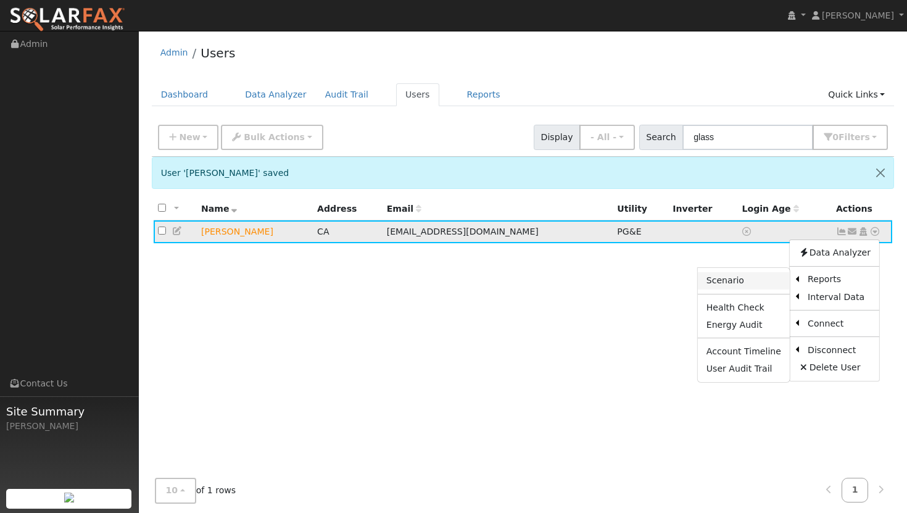
click at [732, 283] on link "Scenario" at bounding box center [744, 280] width 92 height 17
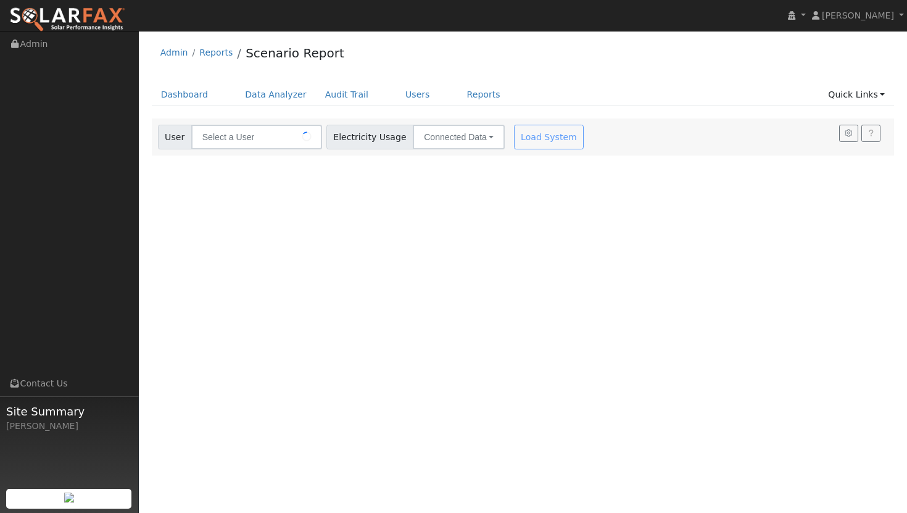
type input "[PERSON_NAME]"
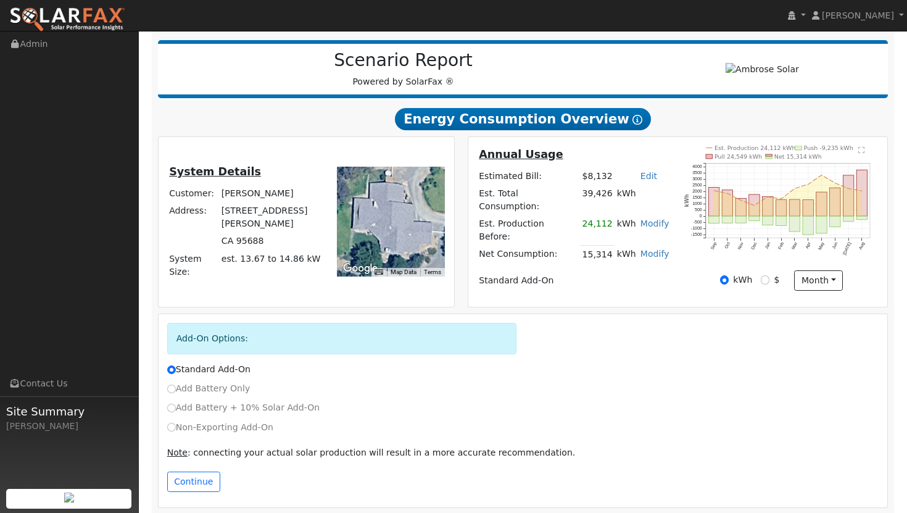
scroll to position [145, 0]
click at [190, 476] on button "Continue" at bounding box center [193, 481] width 53 height 21
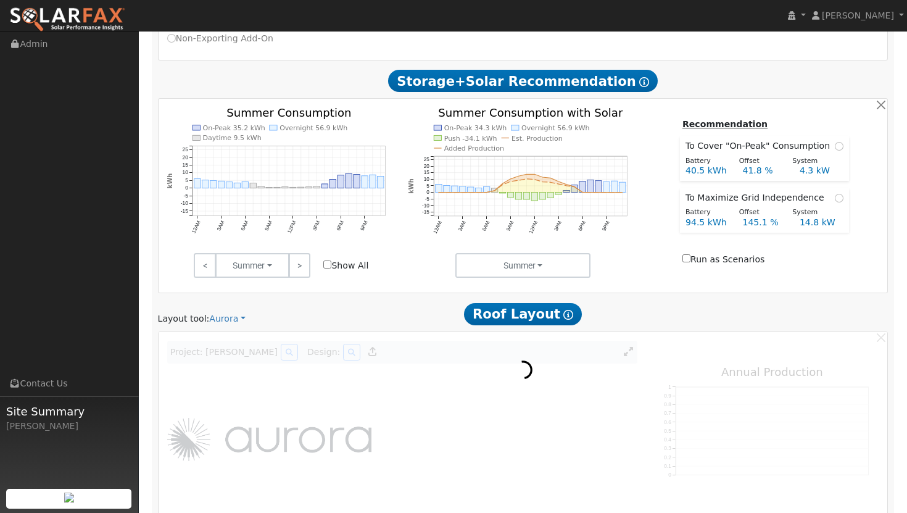
scroll to position [534, 0]
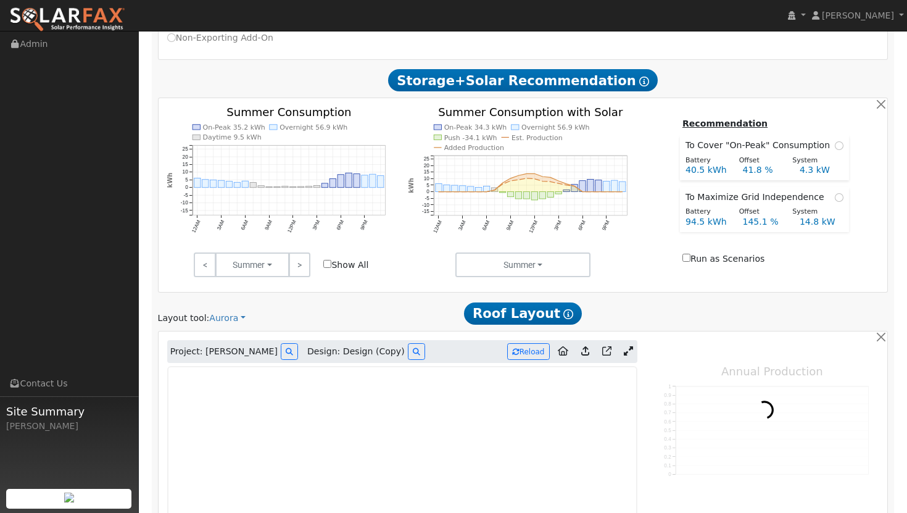
type input "37341"
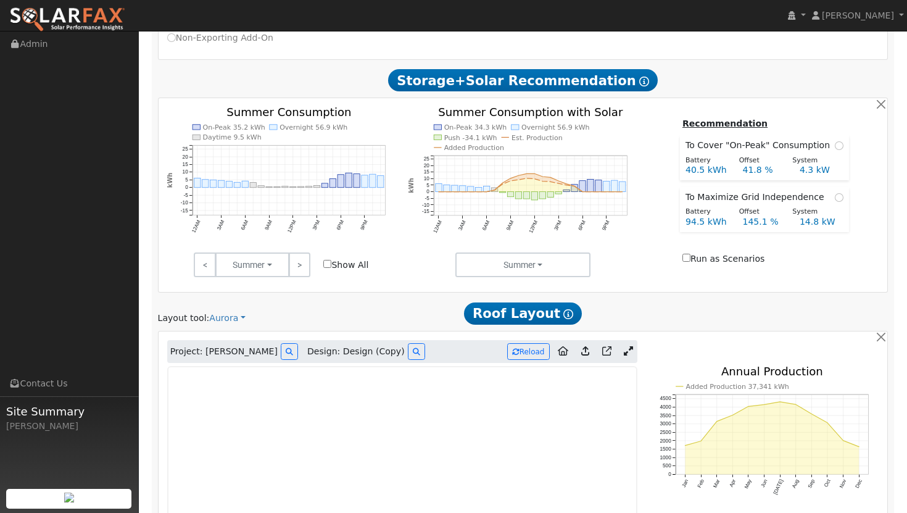
click at [628, 346] on icon at bounding box center [628, 350] width 9 height 9
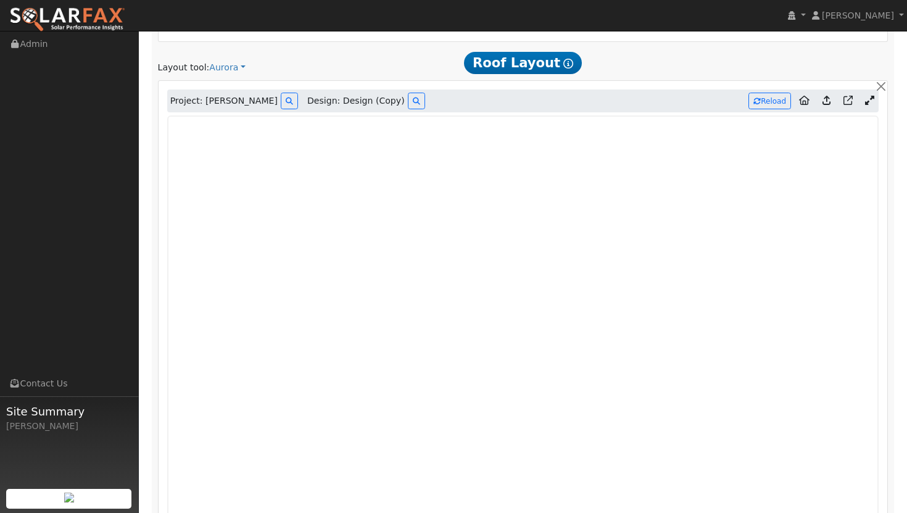
scroll to position [701, 0]
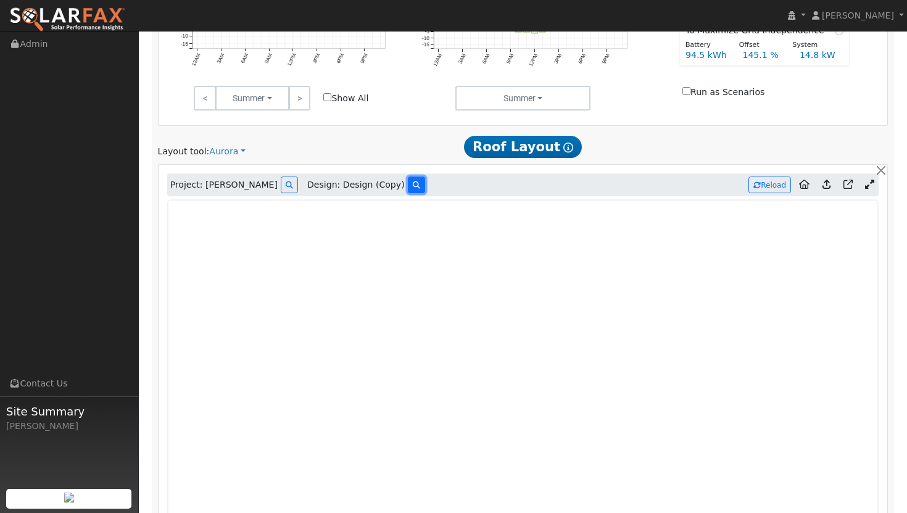
click at [413, 181] on icon at bounding box center [416, 184] width 7 height 7
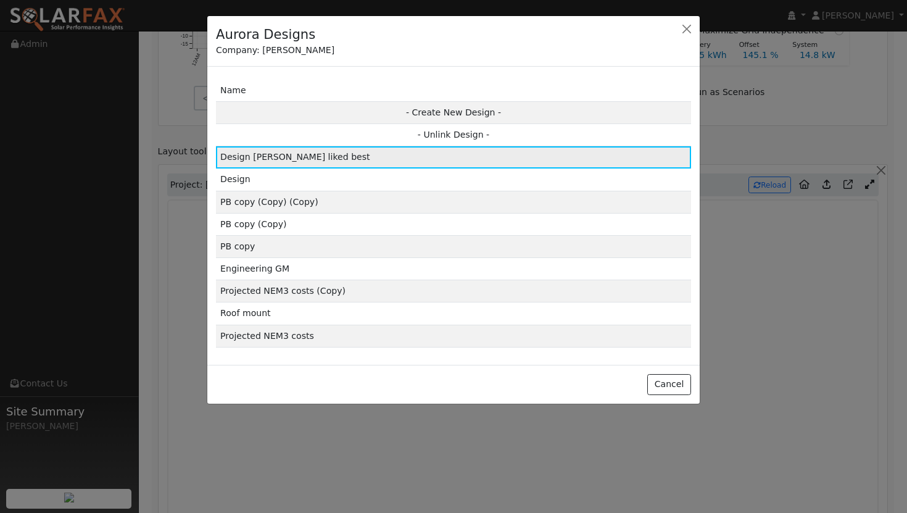
click at [523, 157] on td "Design [PERSON_NAME] liked best" at bounding box center [453, 157] width 475 height 22
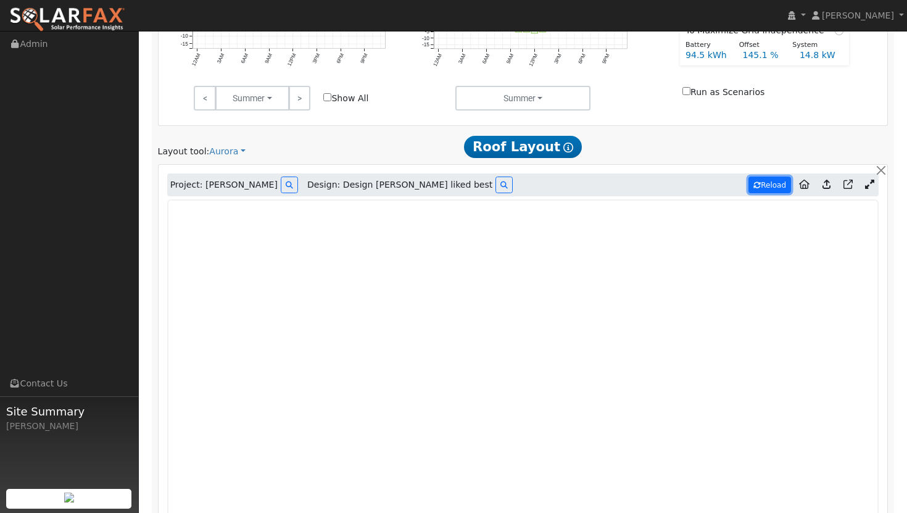
click at [765, 179] on button "Reload" at bounding box center [769, 184] width 43 height 17
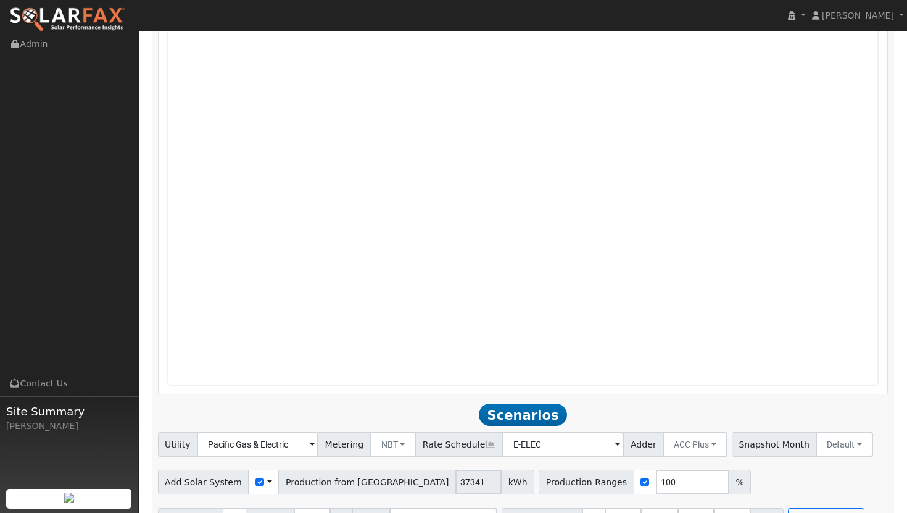
scroll to position [1023, 0]
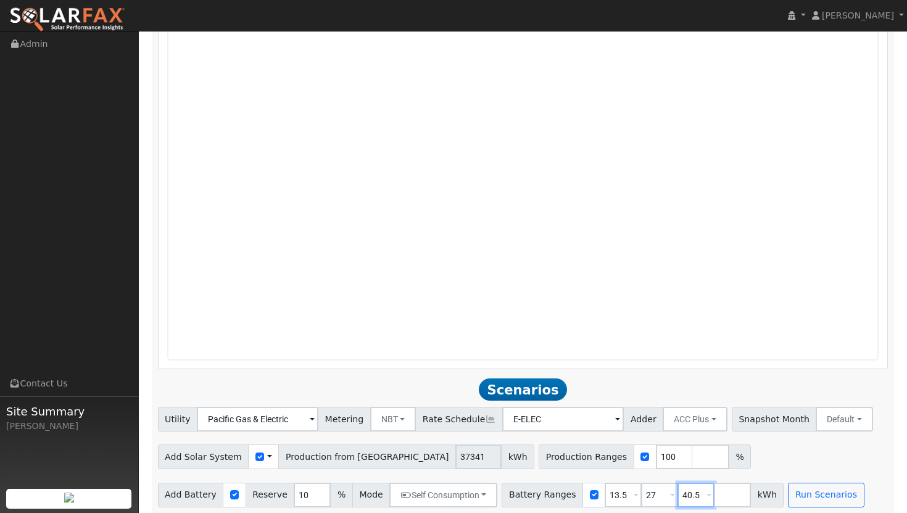
drag, startPoint x: 688, startPoint y: 485, endPoint x: 645, endPoint y: 485, distance: 43.8
click at [645, 485] on div "Battery Ranges 13.5 Overrides Reserve % Mode None None Self Consumption Peak Sa…" at bounding box center [642, 494] width 282 height 25
click at [714, 493] on input "number" at bounding box center [732, 494] width 37 height 25
type input "67.5"
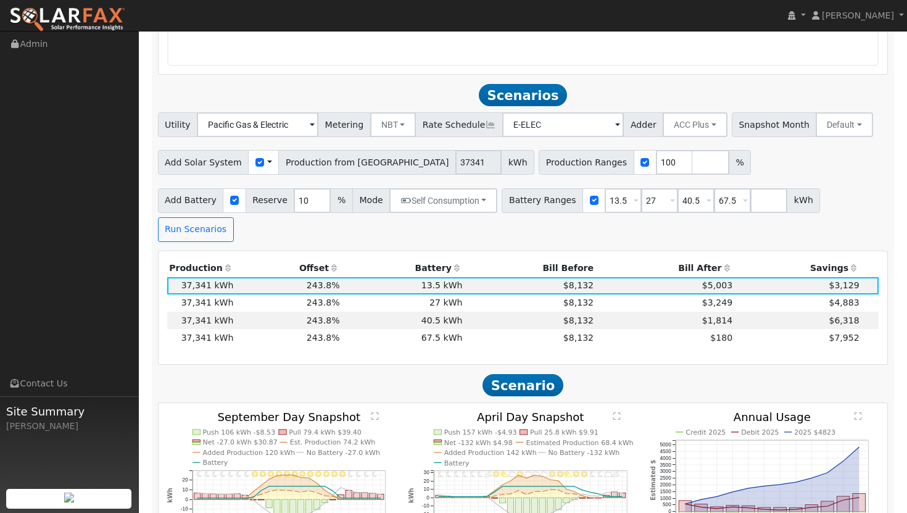
scroll to position [1357, 0]
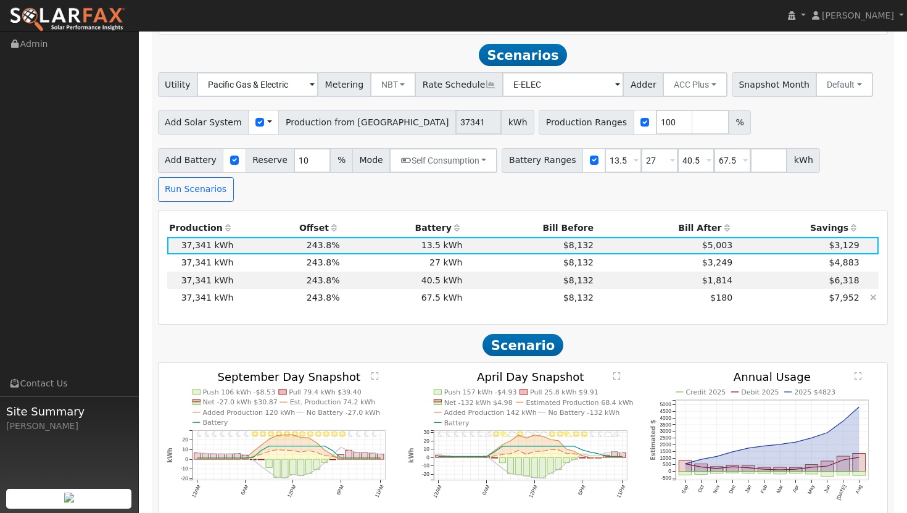
click at [690, 289] on td "$180" at bounding box center [665, 297] width 139 height 17
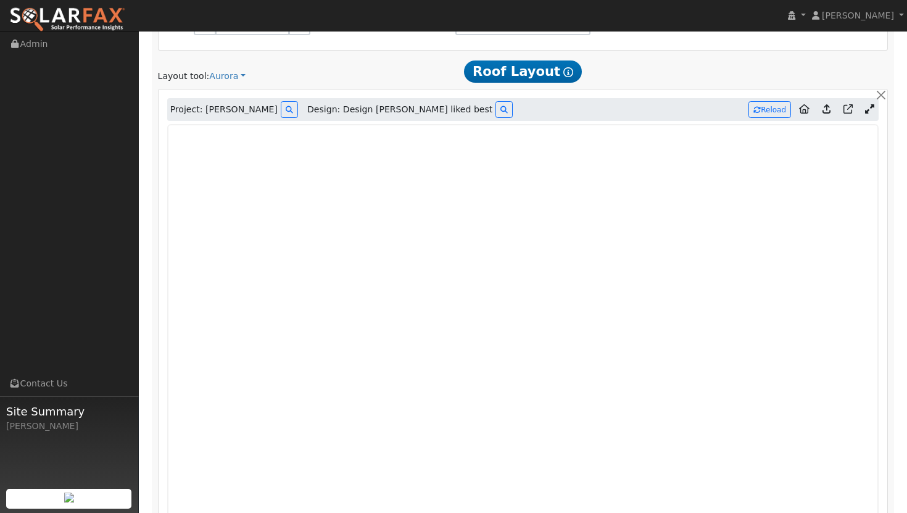
scroll to position [728, 0]
